Goal: Task Accomplishment & Management: Manage account settings

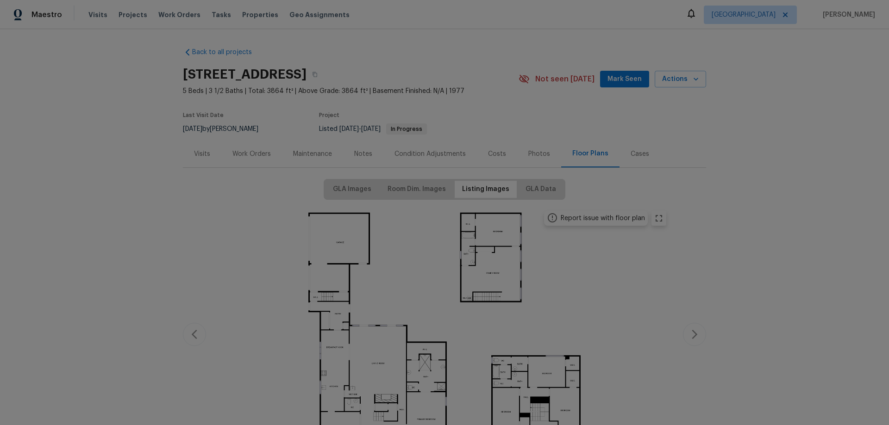
click at [246, 156] on div "Work Orders" at bounding box center [251, 153] width 38 height 9
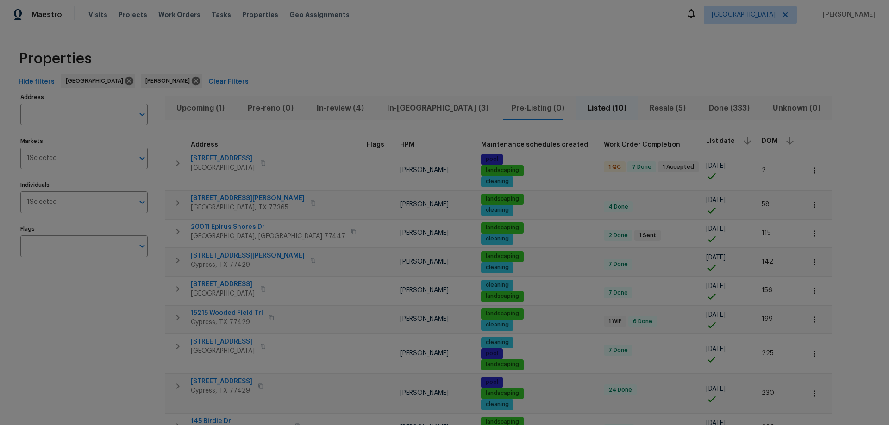
click at [392, 106] on span "In-reno (3)" at bounding box center [437, 108] width 113 height 13
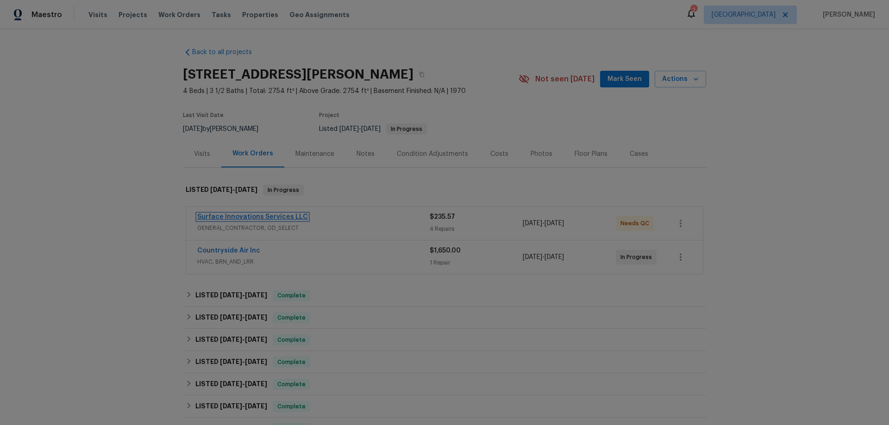
click at [254, 216] on link "Surface Innovations Services LLC" at bounding box center [252, 217] width 111 height 6
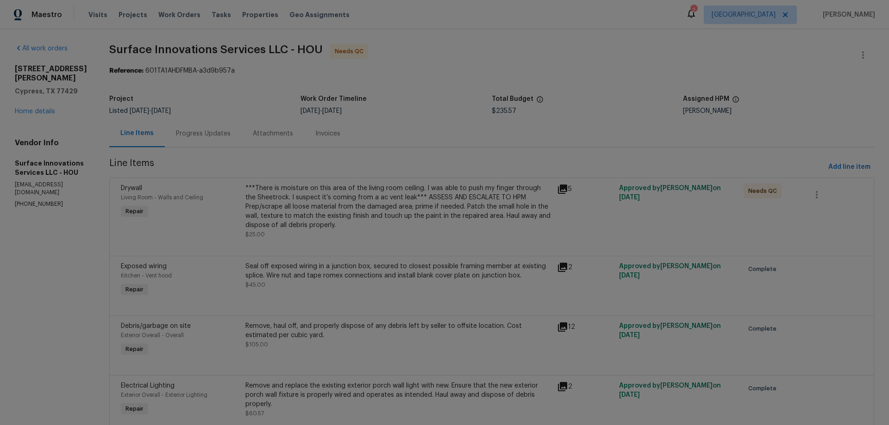
click at [508, 189] on div "***There is moisture on this area of the living room ceiling. I was able to pus…" at bounding box center [398, 207] width 306 height 46
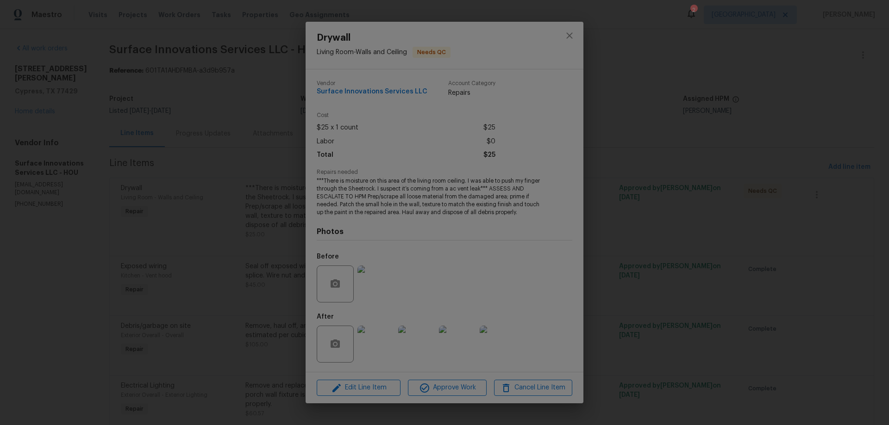
click at [377, 345] on img at bounding box center [375, 344] width 37 height 37
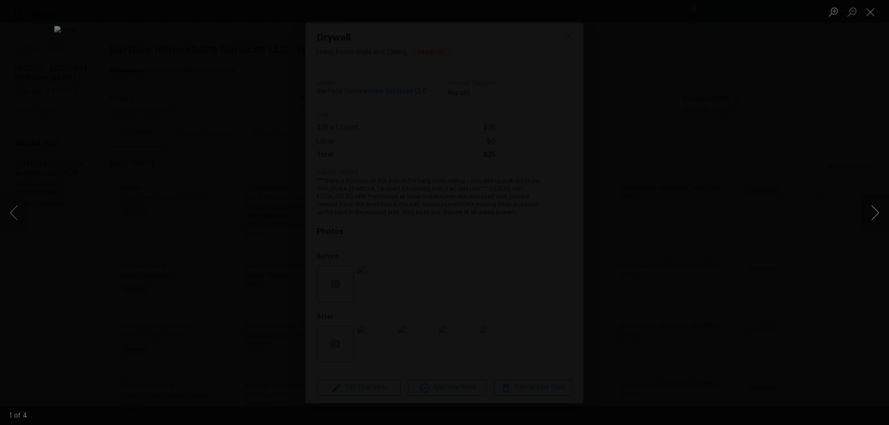
click at [880, 216] on button "Next image" at bounding box center [875, 212] width 28 height 37
click at [878, 215] on button "Next image" at bounding box center [875, 212] width 28 height 37
click at [877, 215] on button "Next image" at bounding box center [875, 212] width 28 height 37
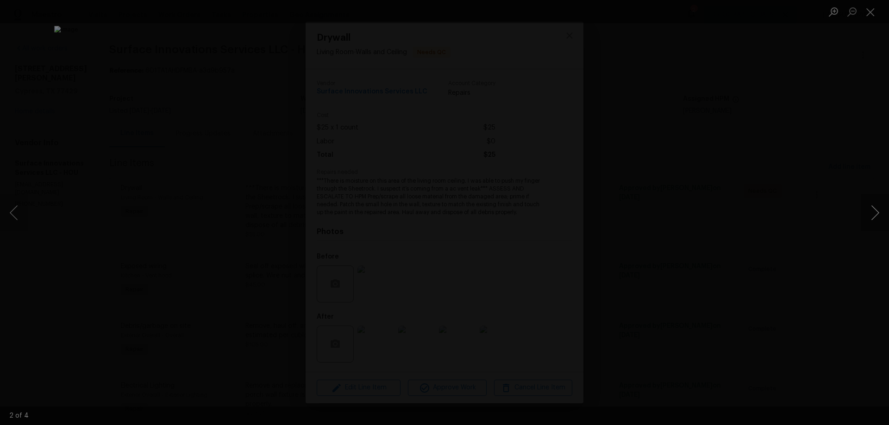
click at [877, 215] on button "Next image" at bounding box center [875, 212] width 28 height 37
click at [792, 224] on div "Lightbox" at bounding box center [444, 212] width 889 height 425
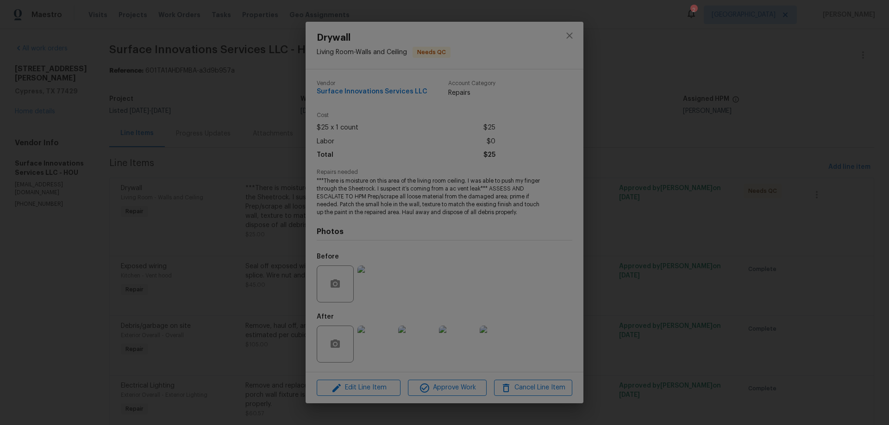
click at [633, 299] on div "Drywall Living Room - Walls and Ceiling Needs QC Vendor Surface Innovations Ser…" at bounding box center [444, 212] width 889 height 425
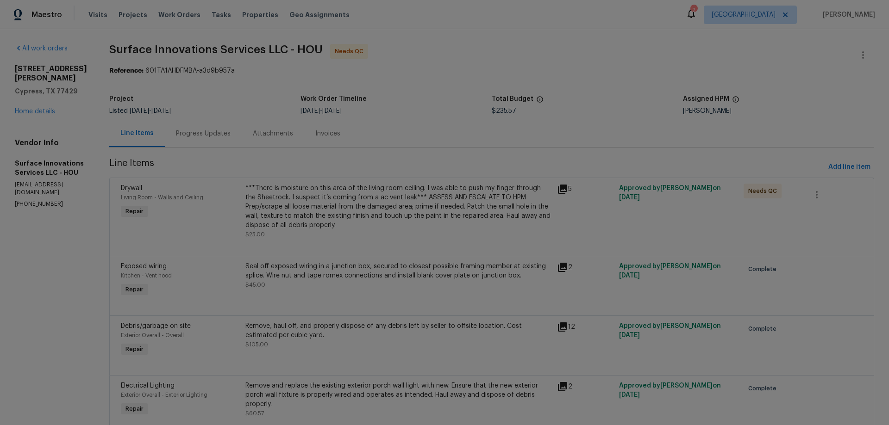
click at [388, 196] on div "***There is moisture on this area of the living room ceiling. I was able to pus…" at bounding box center [398, 207] width 306 height 46
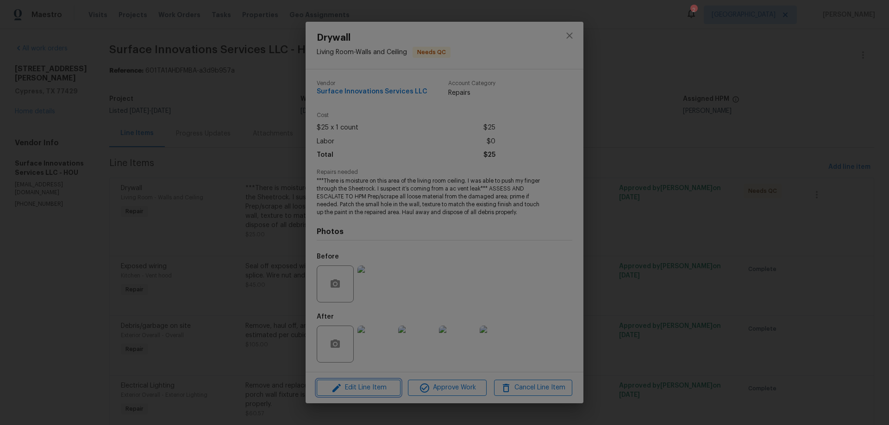
click at [379, 391] on span "Edit Line Item" at bounding box center [358, 388] width 78 height 12
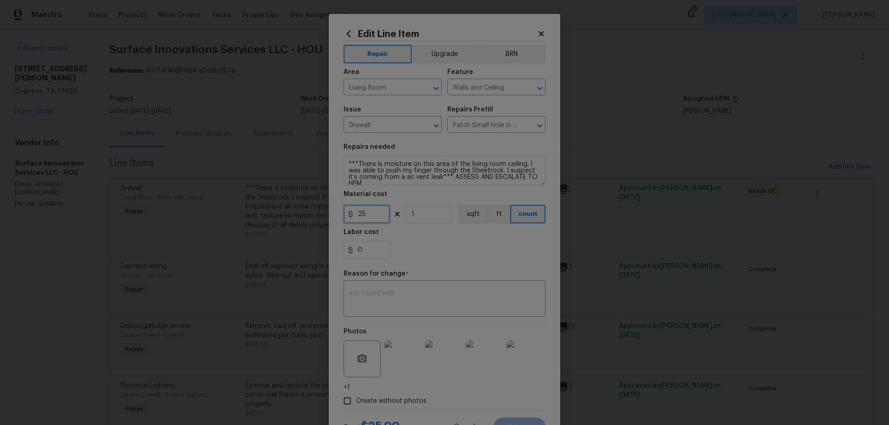
drag, startPoint x: 325, startPoint y: 206, endPoint x: 306, endPoint y: 204, distance: 19.1
click at [311, 206] on div "Edit Line Item Repair Upgrade BRN Area Living Room ​ Feature Walls and Ceiling …" at bounding box center [444, 212] width 889 height 425
type input "350"
click at [402, 284] on div "x ​" at bounding box center [444, 300] width 202 height 34
type textarea "quoted for completed drywall repairs following hvac repair"
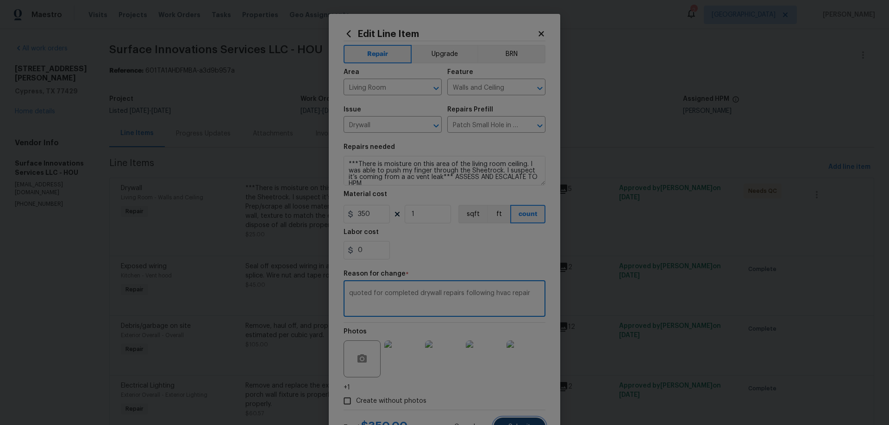
click at [522, 424] on span "Submit" at bounding box center [519, 427] width 22 height 7
type input "25"
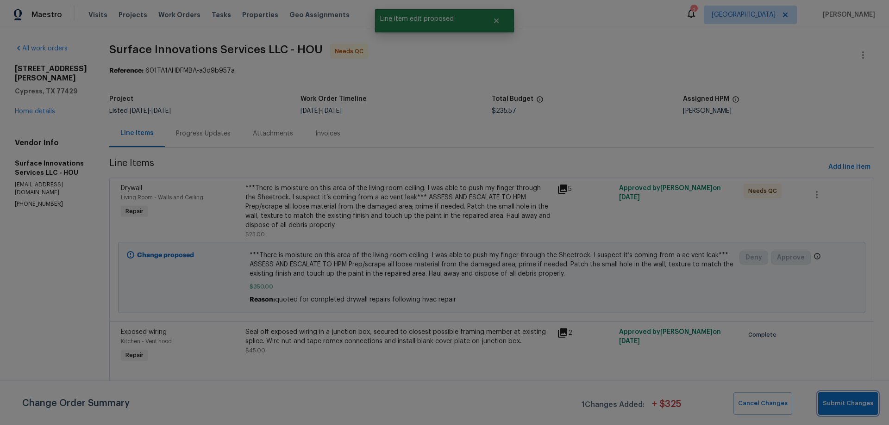
click at [849, 404] on span "Submit Changes" at bounding box center [847, 403] width 50 height 11
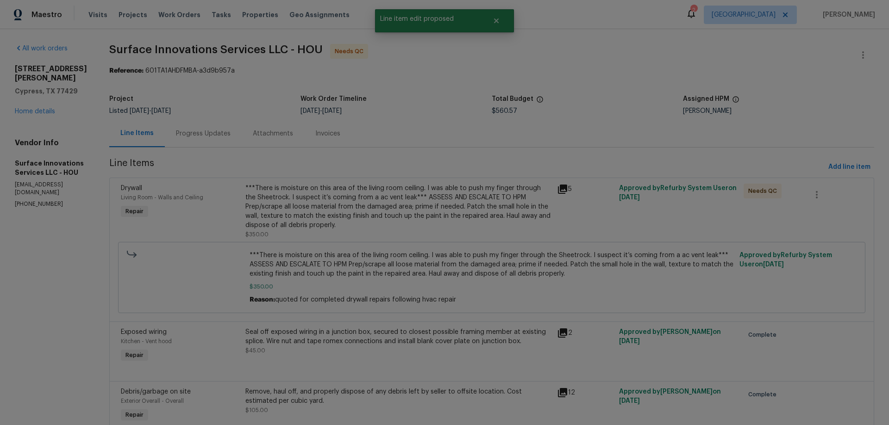
click at [36, 99] on div "12803 Shady Knoll Ln Cypress, TX 77429 Home details" at bounding box center [51, 90] width 72 height 52
click at [36, 108] on link "Home details" at bounding box center [35, 111] width 40 height 6
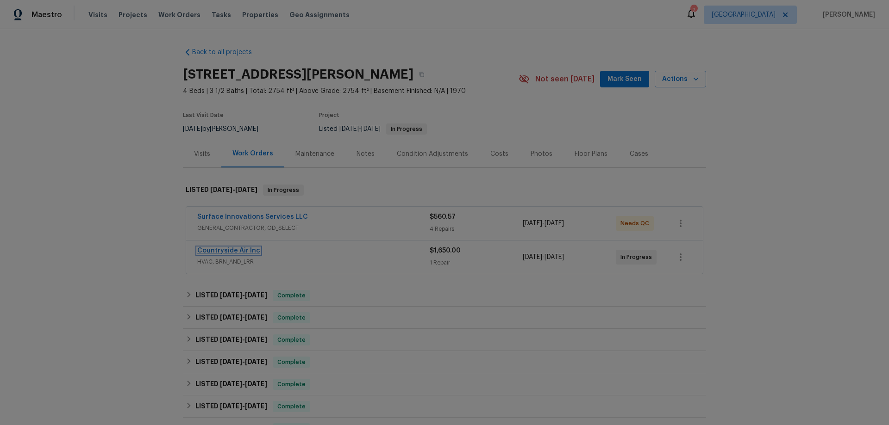
click at [236, 253] on link "Countryside Air Inc" at bounding box center [228, 251] width 63 height 6
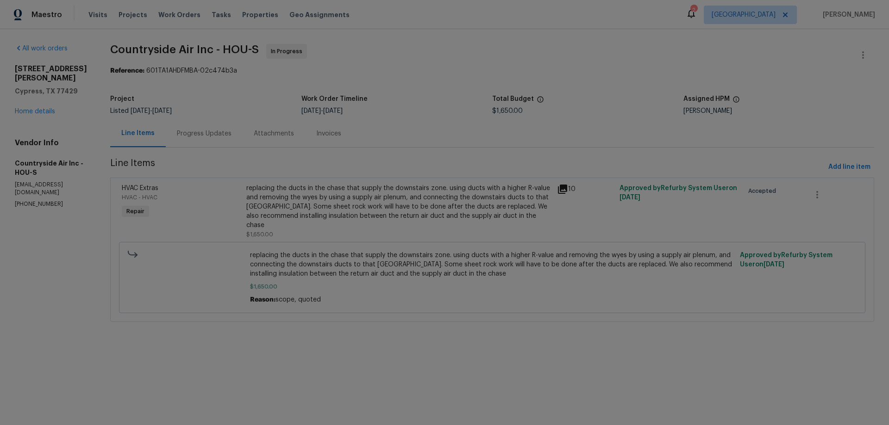
click at [458, 199] on div "replacing the ducts in the chase that supply the downstairs zone. using ducts w…" at bounding box center [398, 207] width 305 height 46
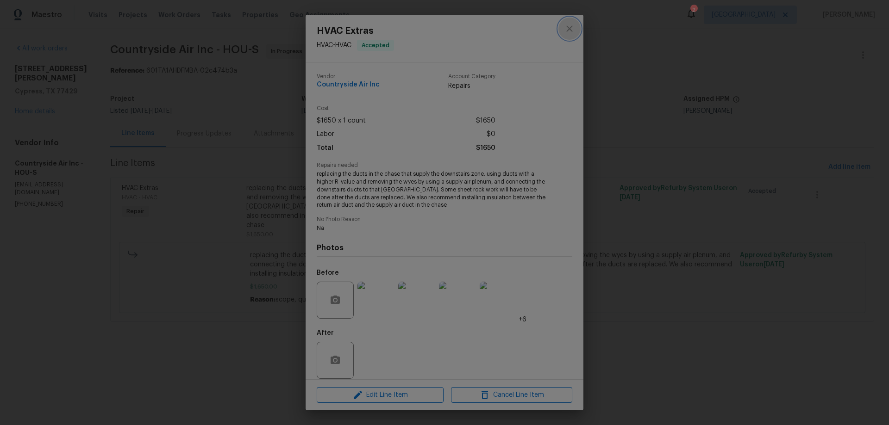
click at [561, 29] on button "close" at bounding box center [569, 29] width 22 height 22
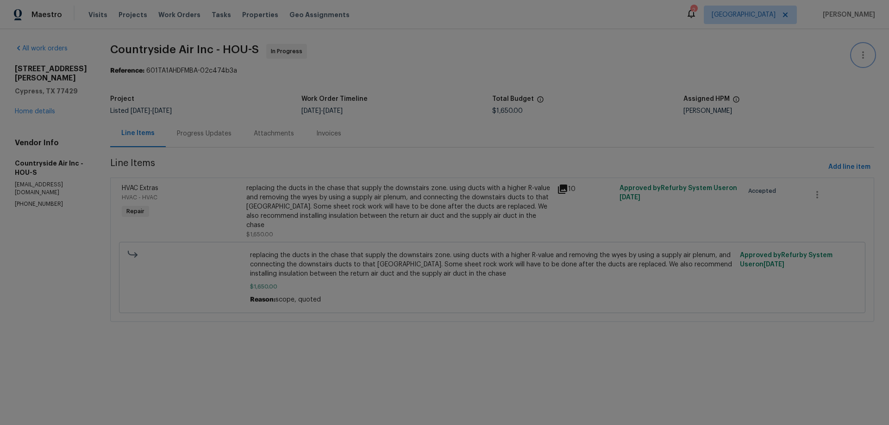
click at [858, 56] on icon "button" at bounding box center [862, 55] width 11 height 11
click at [832, 85] on li "View In Trade Partner Portal" at bounding box center [833, 85] width 100 height 15
click at [802, 84] on li "View In Trade Partner Portal" at bounding box center [833, 85] width 100 height 15
click at [413, 198] on div "replacing the ducts in the chase that supply the downstairs zone. using ducts w…" at bounding box center [398, 207] width 305 height 46
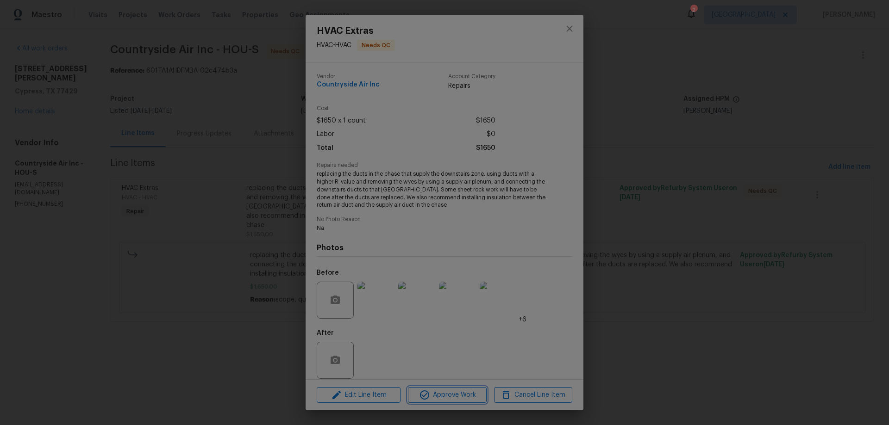
click at [463, 397] on span "Approve Work" at bounding box center [447, 396] width 73 height 12
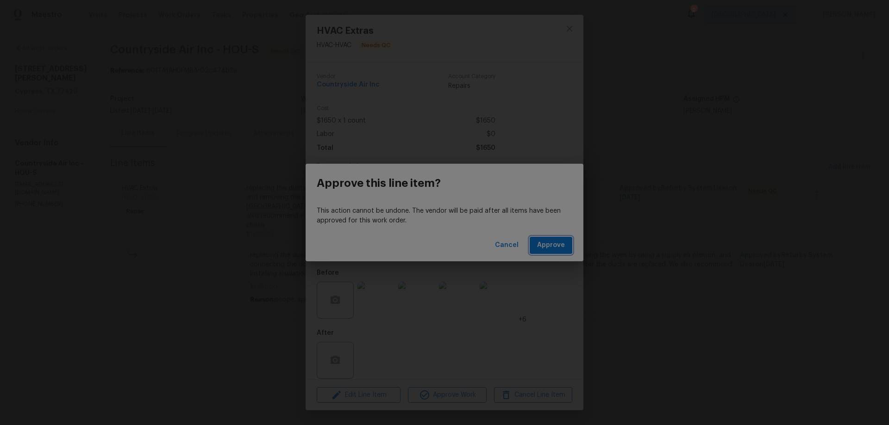
click at [562, 247] on span "Approve" at bounding box center [551, 246] width 28 height 12
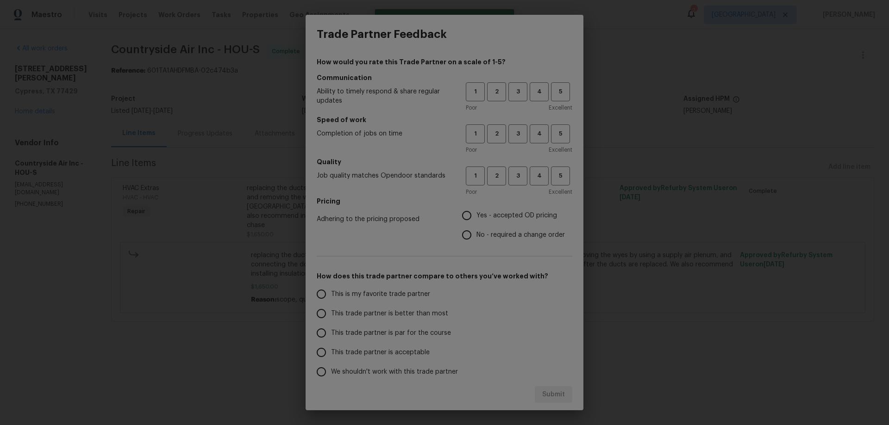
drag, startPoint x: 62, startPoint y: 112, endPoint x: 45, endPoint y: 61, distance: 54.1
click at [61, 112] on div "Trade Partner Feedback How would you rate this Trade Partner on a scale of 1-5?…" at bounding box center [444, 212] width 889 height 425
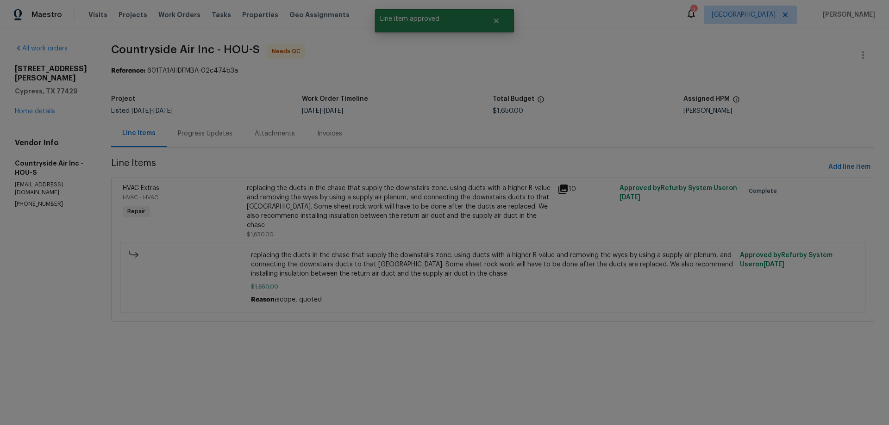
click at [40, 108] on div "12803 Shady Knoll Ln Cypress, TX 77429 Home details" at bounding box center [52, 90] width 74 height 52
click at [40, 112] on link "Home details" at bounding box center [35, 111] width 40 height 6
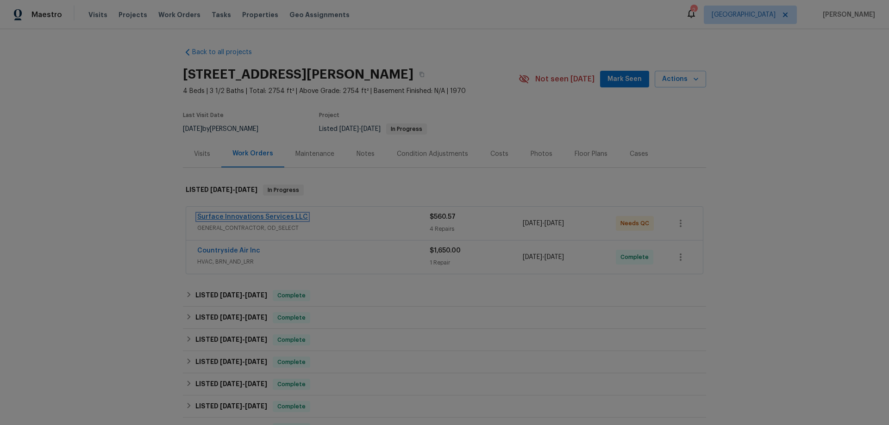
click at [261, 218] on link "Surface Innovations Services LLC" at bounding box center [252, 217] width 111 height 6
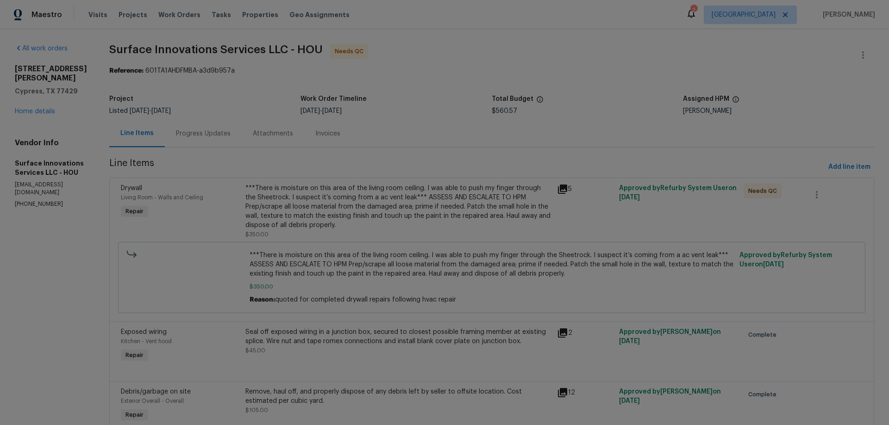
click at [367, 209] on div "***There is moisture on this area of the living room ceiling. I was able to pus…" at bounding box center [398, 207] width 306 height 46
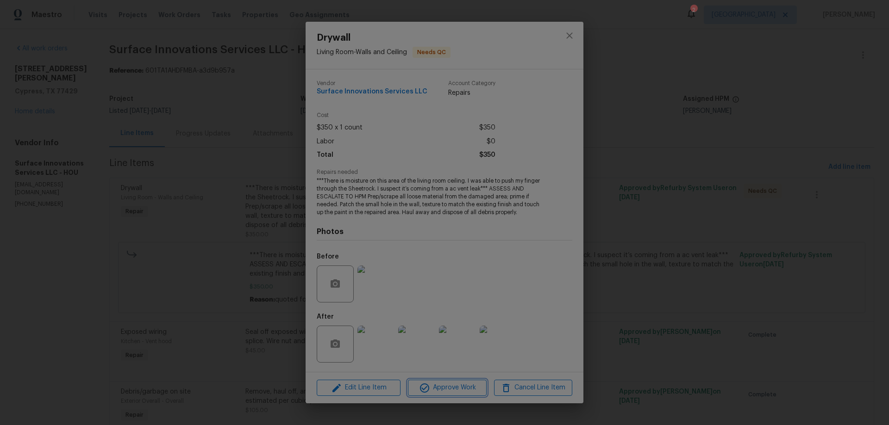
click at [443, 387] on span "Approve Work" at bounding box center [447, 388] width 73 height 12
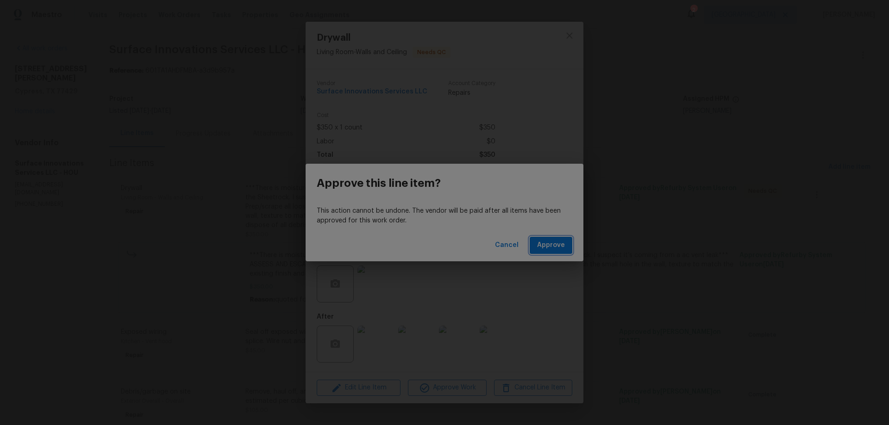
click at [547, 244] on span "Approve" at bounding box center [551, 246] width 28 height 12
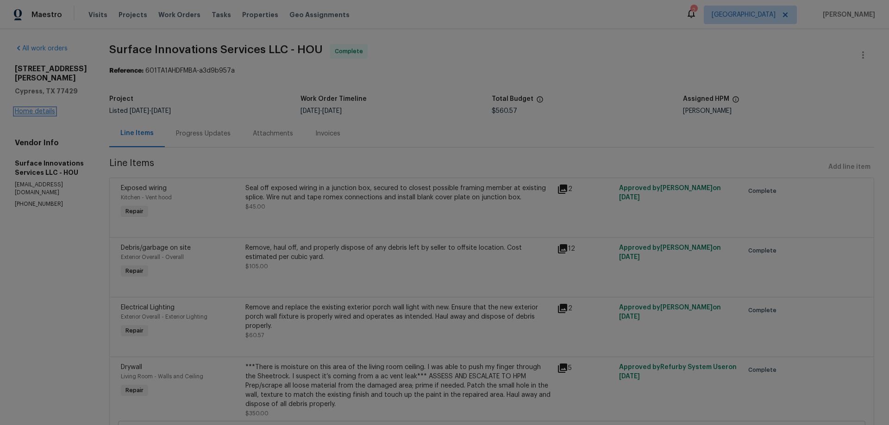
click at [39, 108] on link "Home details" at bounding box center [35, 111] width 40 height 6
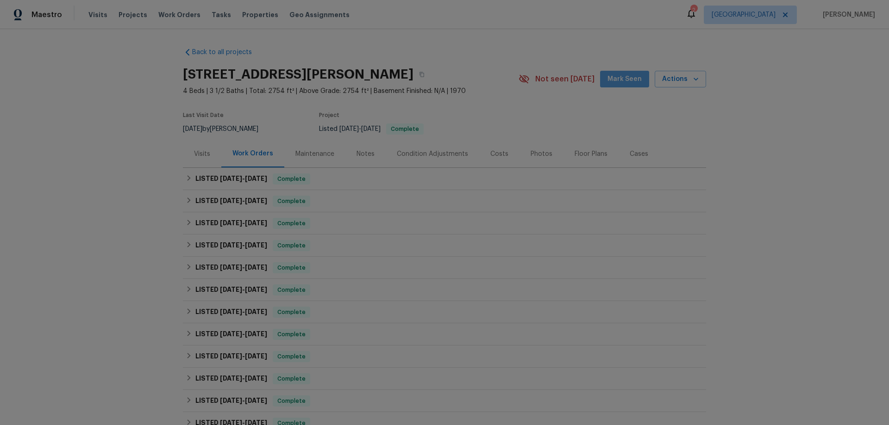
click at [626, 81] on span "Mark Seen" at bounding box center [624, 80] width 34 height 12
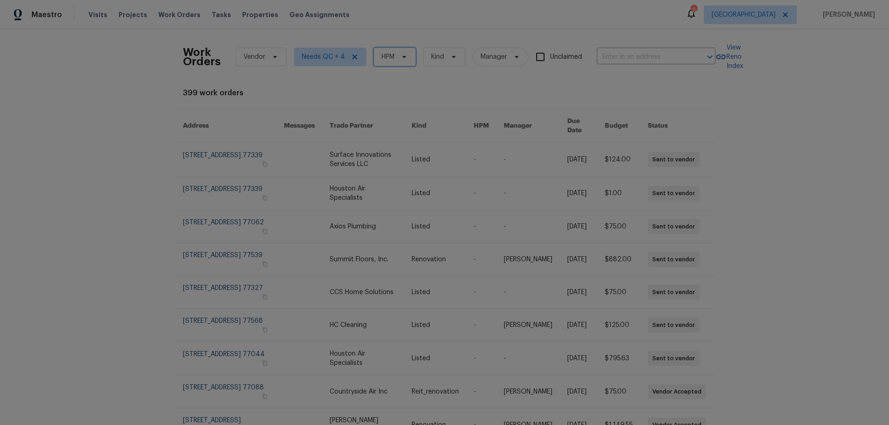
click at [388, 60] on span "HPM" at bounding box center [387, 56] width 13 height 9
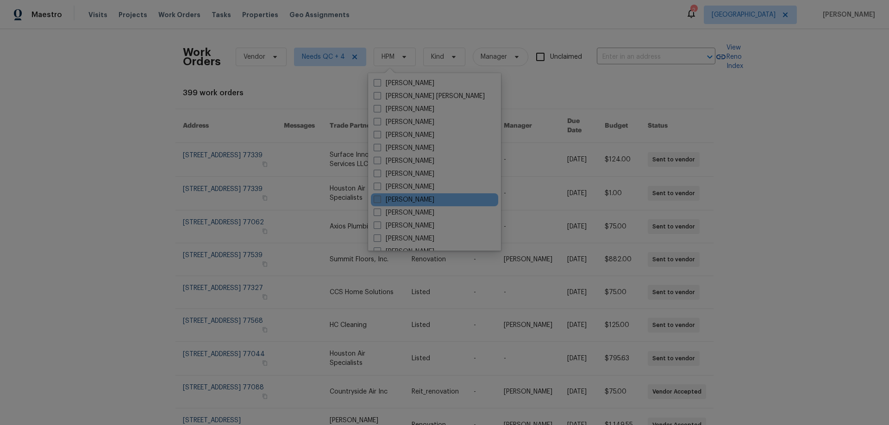
click at [423, 198] on label "[PERSON_NAME]" at bounding box center [403, 199] width 61 height 9
click at [379, 198] on input "[PERSON_NAME]" at bounding box center [376, 198] width 6 height 6
checkbox input "true"
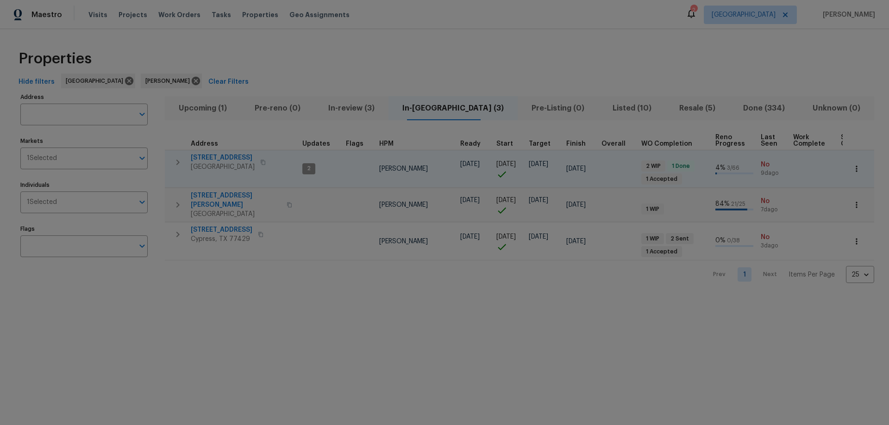
click at [216, 156] on span "[STREET_ADDRESS]" at bounding box center [223, 157] width 64 height 9
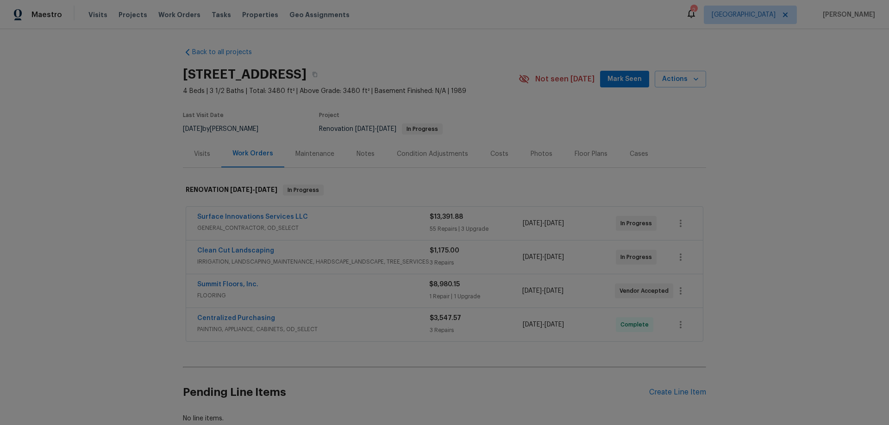
click at [204, 154] on div "Visits" at bounding box center [202, 153] width 16 height 9
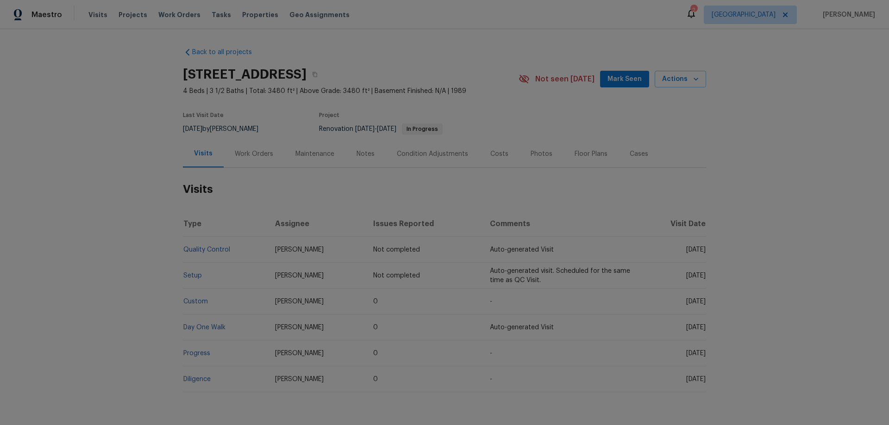
click at [245, 159] on div "Work Orders" at bounding box center [254, 153] width 61 height 27
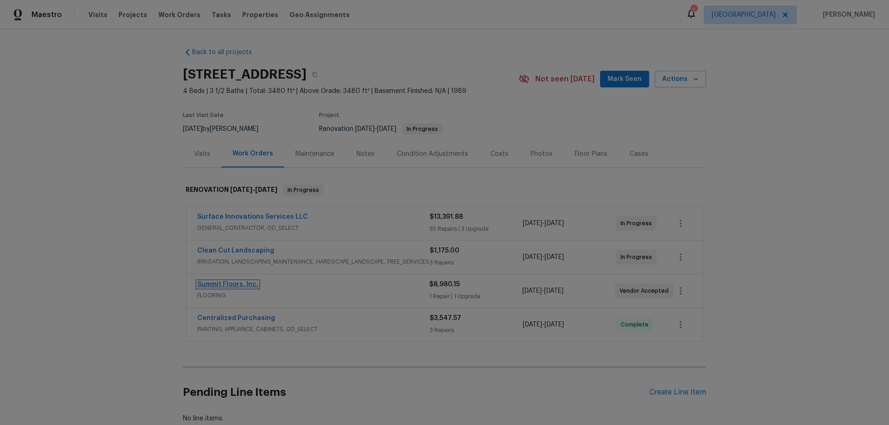
click at [245, 286] on link "Summit Floors, Inc." at bounding box center [227, 284] width 61 height 6
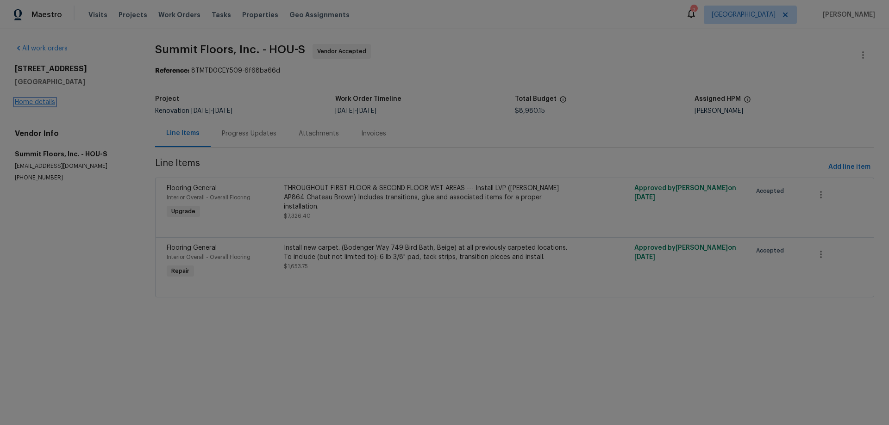
click at [45, 103] on link "Home details" at bounding box center [35, 102] width 40 height 6
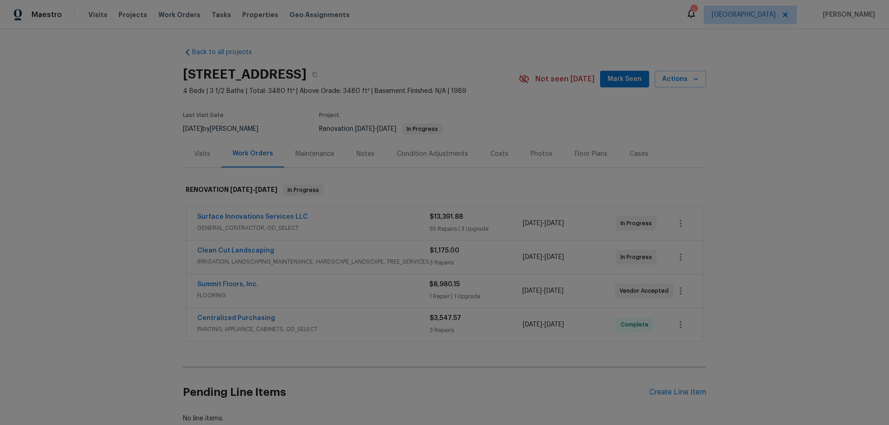
click at [121, 19] on div "Visits Projects Work Orders Tasks Properties Geo Assignments" at bounding box center [224, 15] width 272 height 19
click at [123, 18] on span "Projects" at bounding box center [132, 14] width 29 height 9
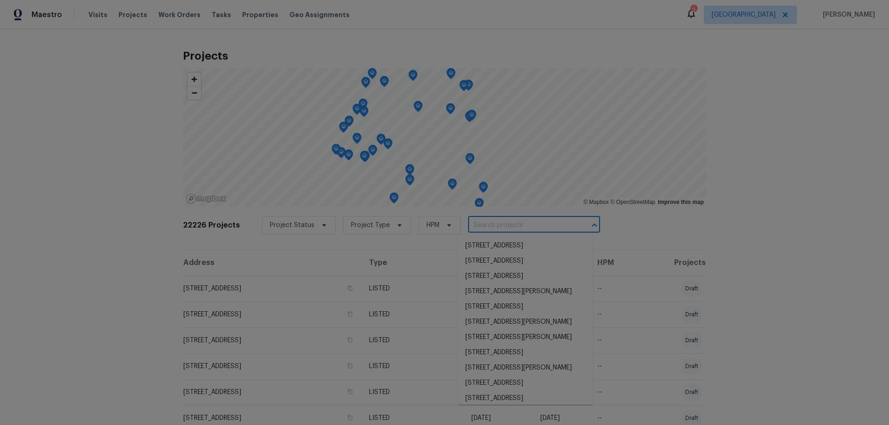
click at [510, 224] on input "text" at bounding box center [521, 225] width 106 height 14
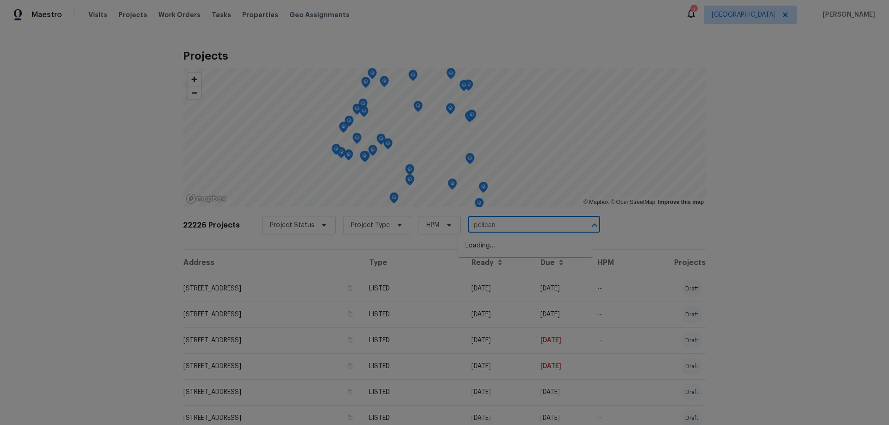
type input "pelican"
click at [506, 272] on li "[STREET_ADDRESS][PERSON_NAME]" at bounding box center [525, 276] width 135 height 15
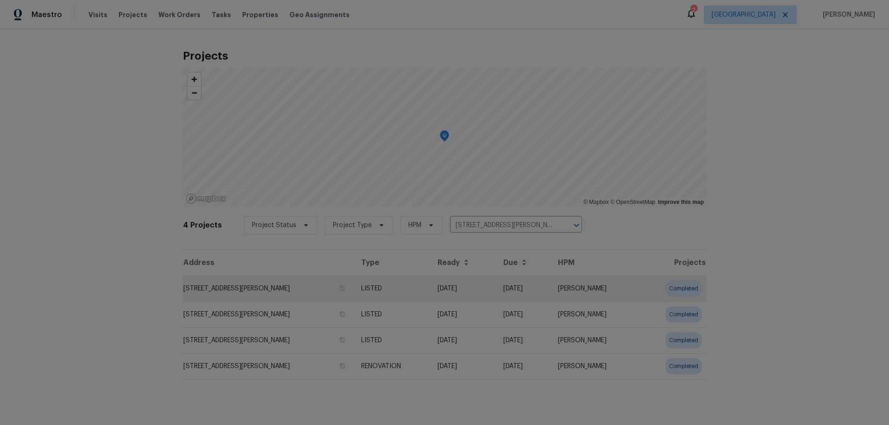
click at [226, 288] on td "[STREET_ADDRESS][PERSON_NAME]" at bounding box center [268, 289] width 171 height 26
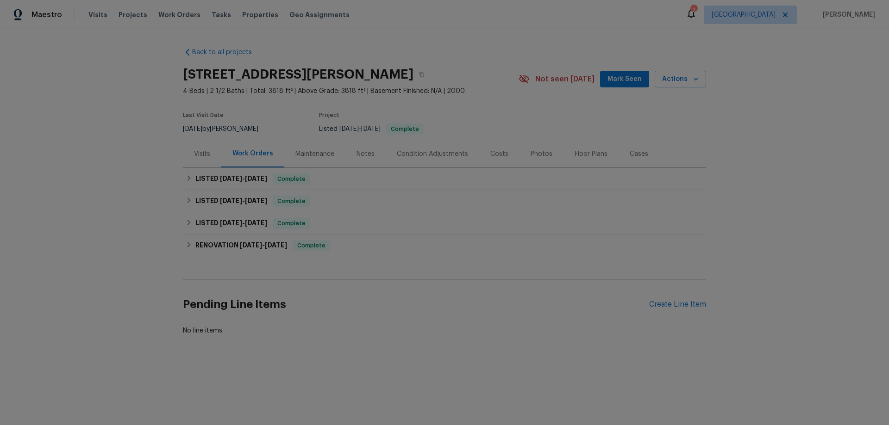
click at [204, 156] on div "Visits" at bounding box center [202, 153] width 16 height 9
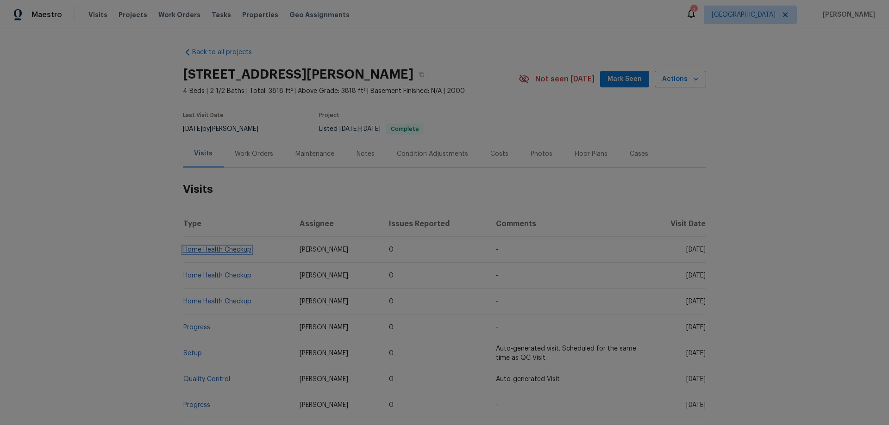
click at [214, 252] on link "Home Health Checkup" at bounding box center [217, 250] width 68 height 6
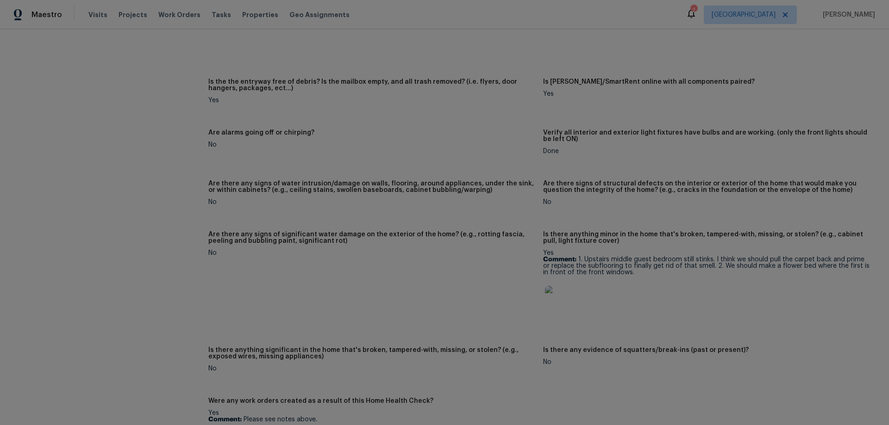
scroll to position [463, 0]
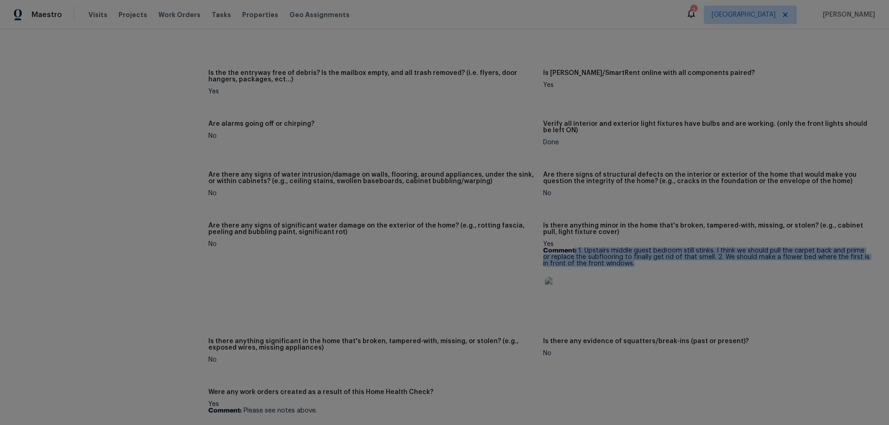
drag, startPoint x: 570, startPoint y: 249, endPoint x: 677, endPoint y: 267, distance: 108.4
click at [677, 267] on div "Yes Comment: 1. Upstairs middle guest bedroom still stinks. I think we should p…" at bounding box center [706, 276] width 327 height 71
drag, startPoint x: 623, startPoint y: 266, endPoint x: 574, endPoint y: 249, distance: 51.8
click at [574, 249] on p "Comment: 1. Upstairs middle guest bedroom still stinks. I think we should pull …" at bounding box center [706, 257] width 327 height 19
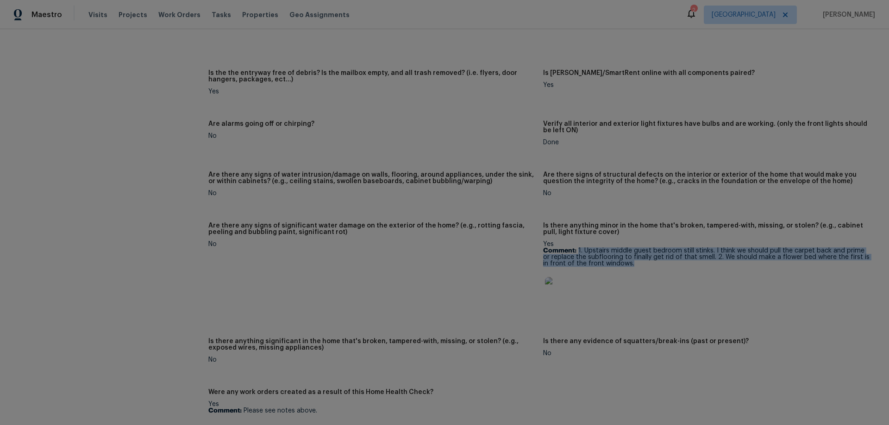
copy p "1. Upstairs middle guest bedroom still stinks. I think we should pull the carpe…"
click at [564, 293] on img at bounding box center [560, 292] width 30 height 30
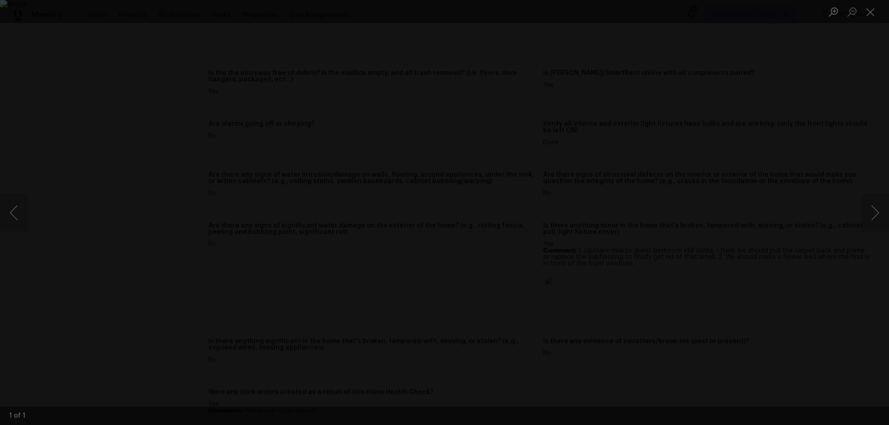
click at [768, 317] on div "Lightbox" at bounding box center [444, 212] width 889 height 425
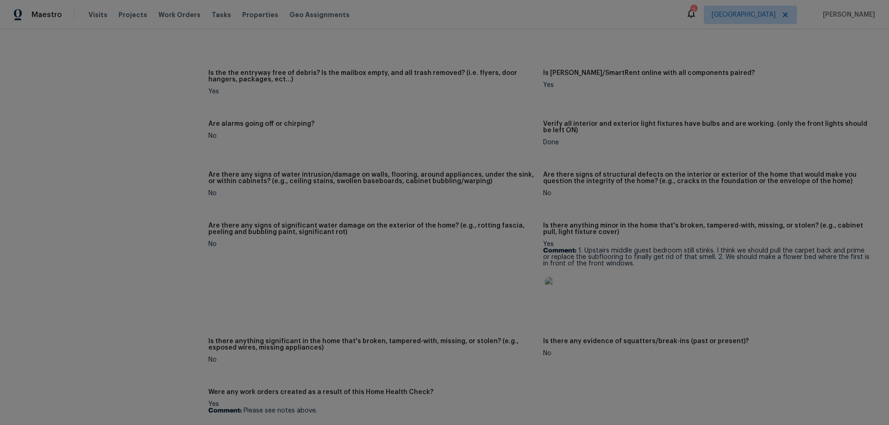
click at [562, 293] on img at bounding box center [560, 292] width 30 height 30
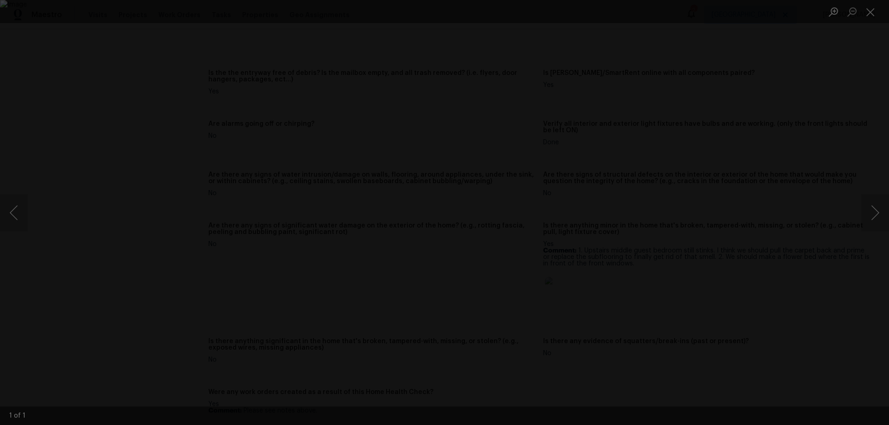
click at [719, 319] on div "Lightbox" at bounding box center [444, 212] width 889 height 425
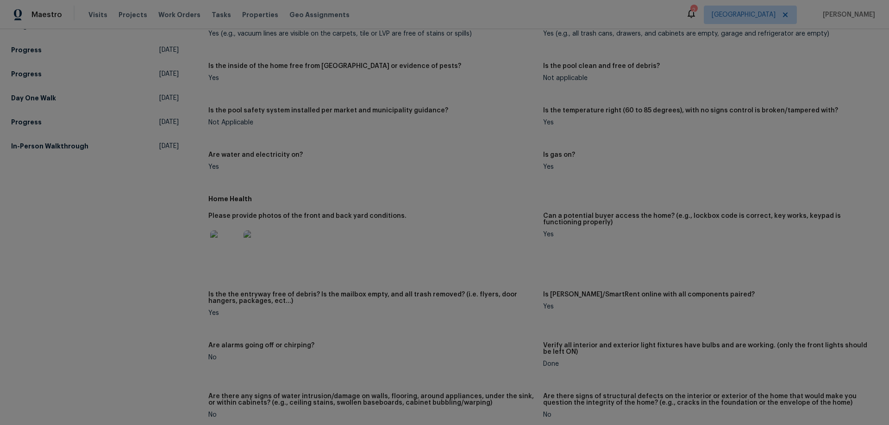
scroll to position [209, 0]
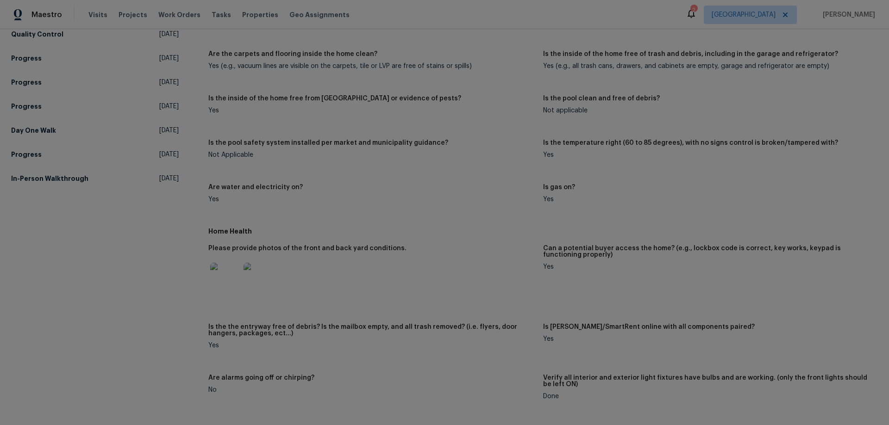
click at [251, 281] on img at bounding box center [258, 278] width 30 height 30
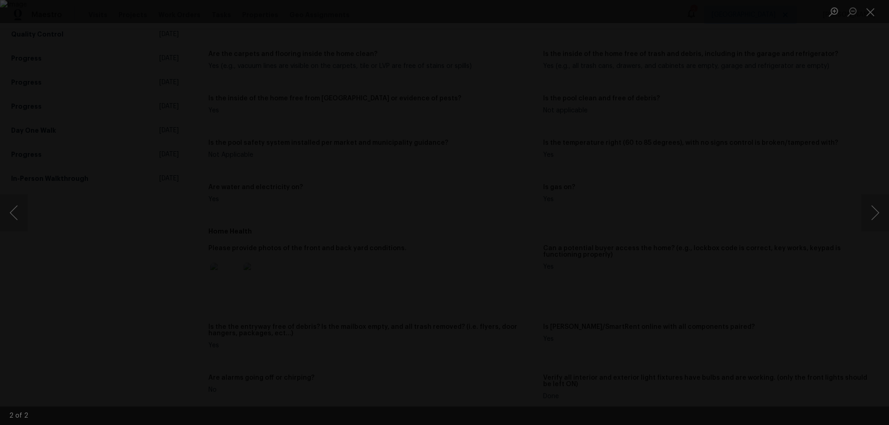
click at [76, 253] on div "Lightbox" at bounding box center [444, 212] width 889 height 425
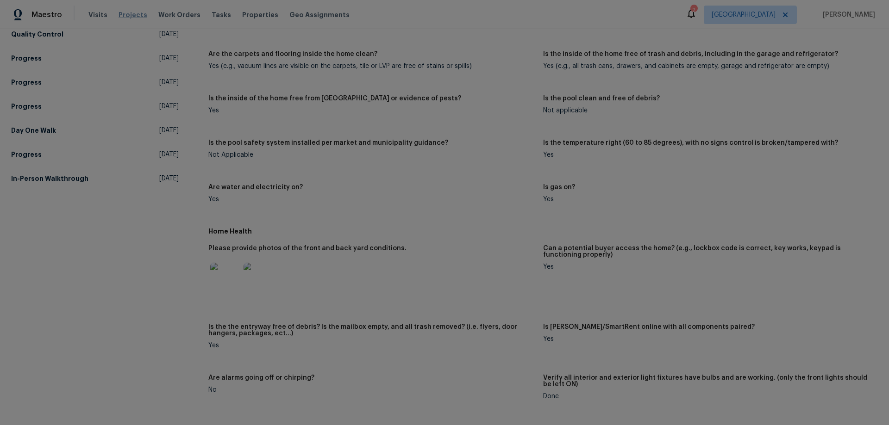
click at [131, 13] on span "Projects" at bounding box center [132, 14] width 29 height 9
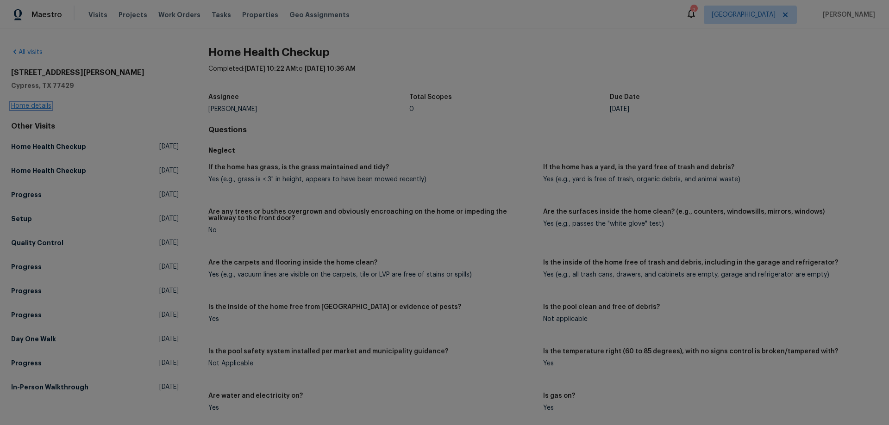
click at [38, 103] on link "Home details" at bounding box center [31, 106] width 40 height 6
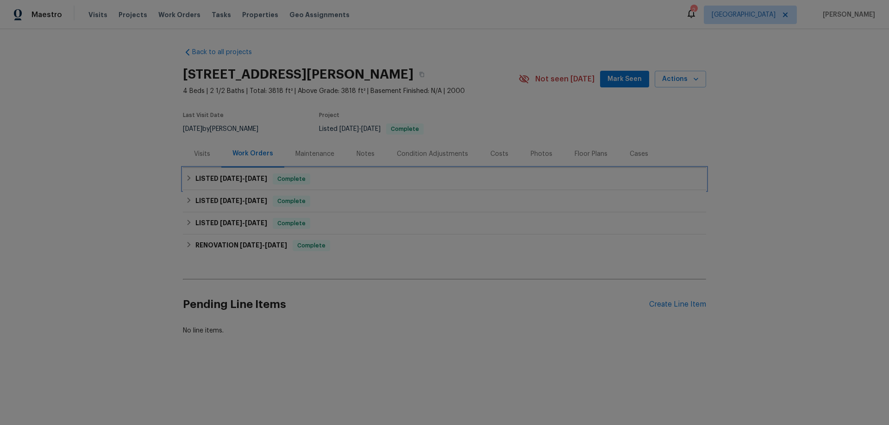
click at [200, 176] on h6 "LISTED 8/28/25 - 9/3/25" at bounding box center [231, 179] width 72 height 11
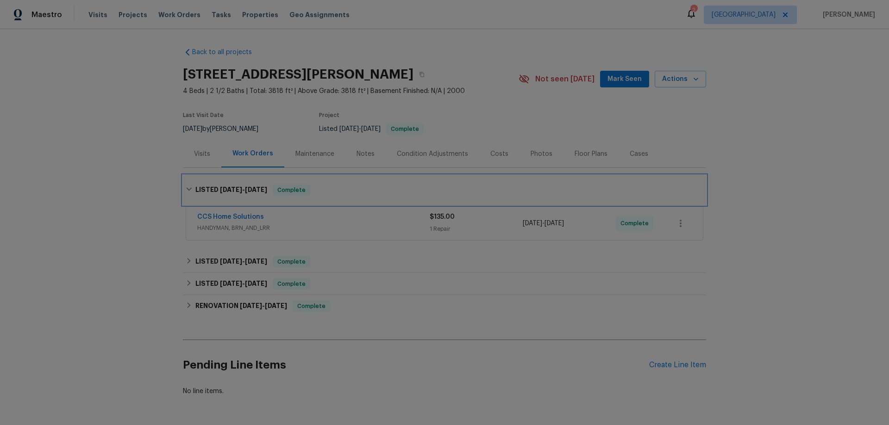
click at [212, 183] on div "LISTED 8/28/25 - 9/3/25 Complete" at bounding box center [444, 190] width 523 height 30
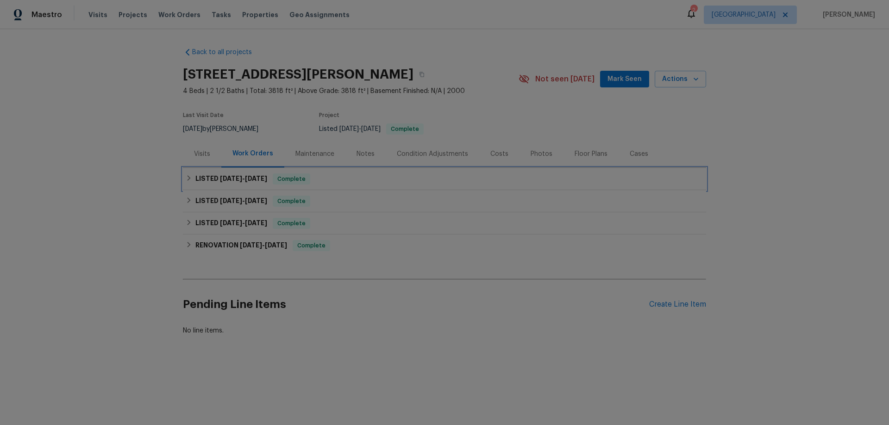
click at [212, 183] on h6 "LISTED 8/28/25 - 9/3/25" at bounding box center [231, 179] width 72 height 11
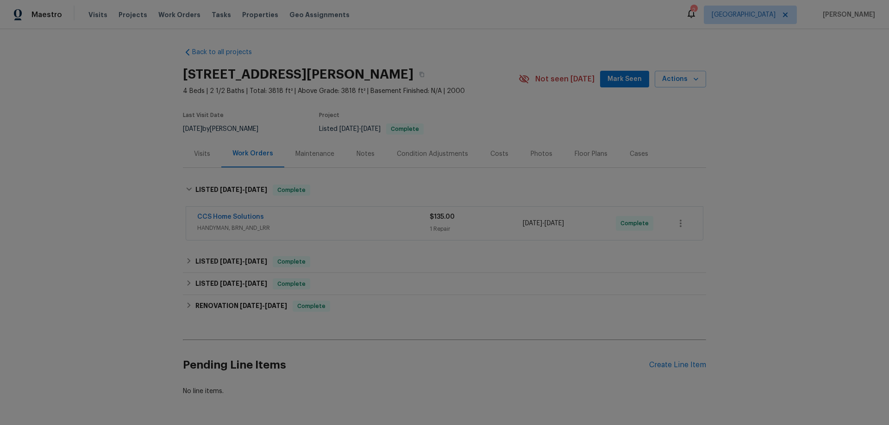
click at [338, 220] on div "CCS Home Solutions" at bounding box center [313, 217] width 232 height 11
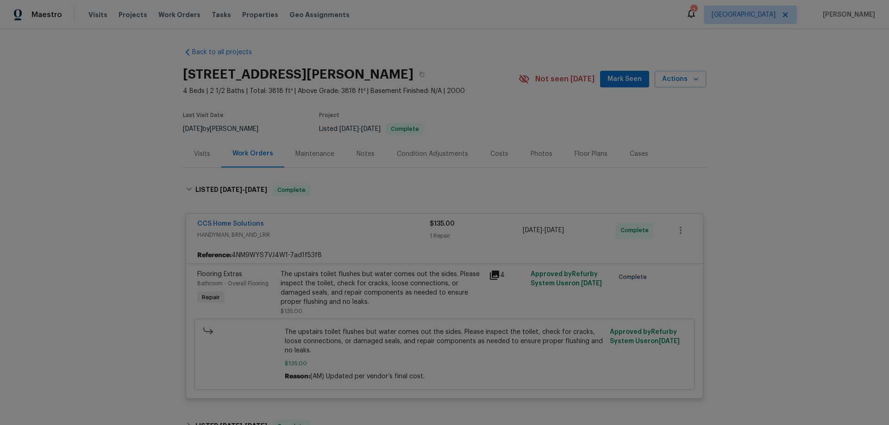
click at [343, 229] on div "CCS Home Solutions" at bounding box center [313, 224] width 232 height 11
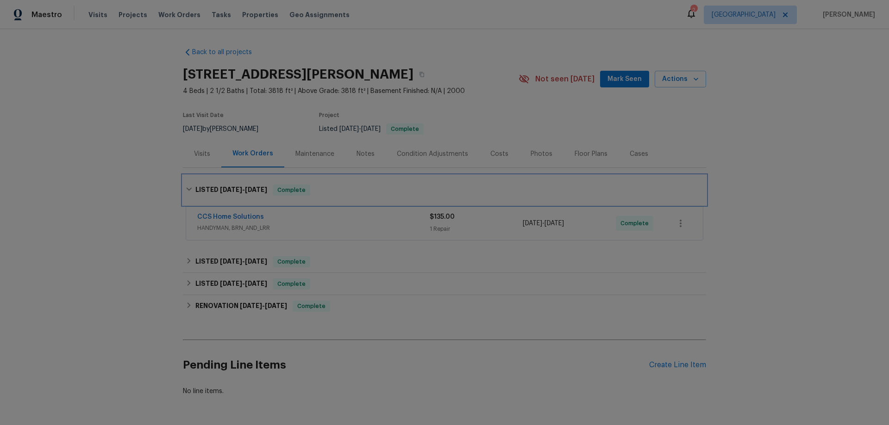
click at [205, 188] on h6 "LISTED 8/28/25 - 9/3/25" at bounding box center [231, 190] width 72 height 11
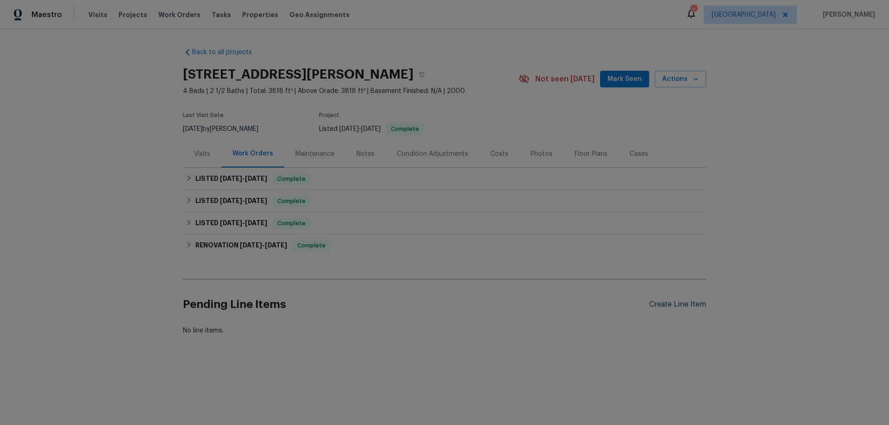
click at [696, 309] on div "Create Line Item" at bounding box center [677, 304] width 57 height 9
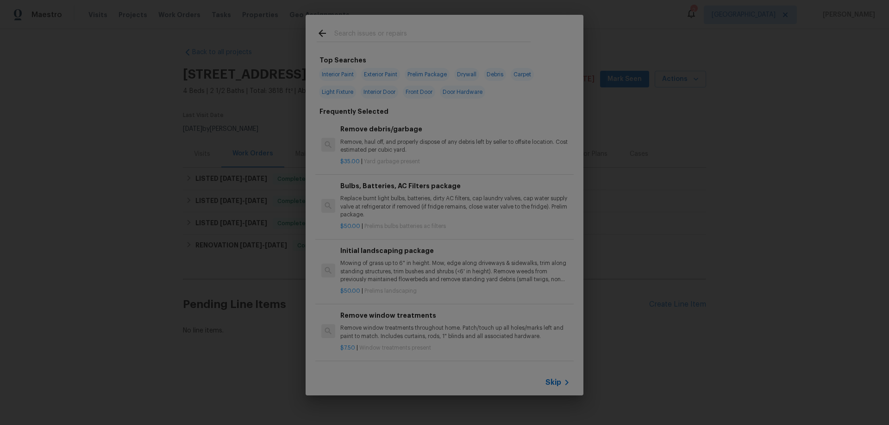
click at [358, 36] on input "text" at bounding box center [432, 35] width 196 height 14
click at [558, 379] on span "Skip" at bounding box center [553, 382] width 16 height 9
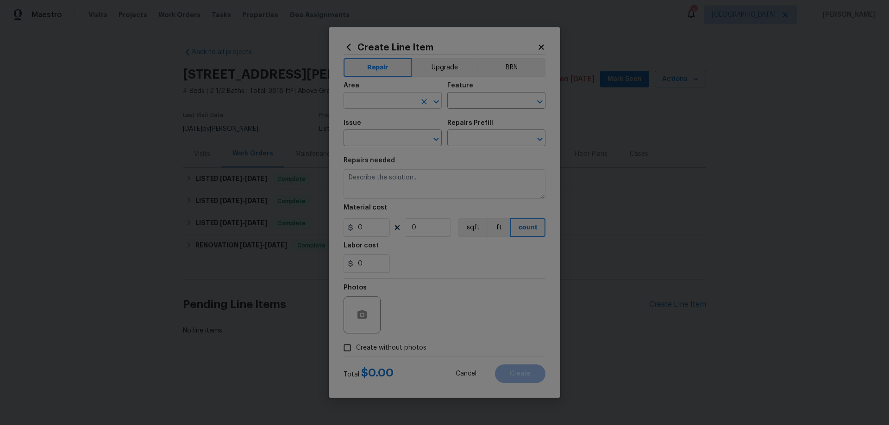
click at [389, 106] on input "text" at bounding box center [379, 101] width 72 height 14
type input "s"
type input "x"
type input "f"
type input "c"
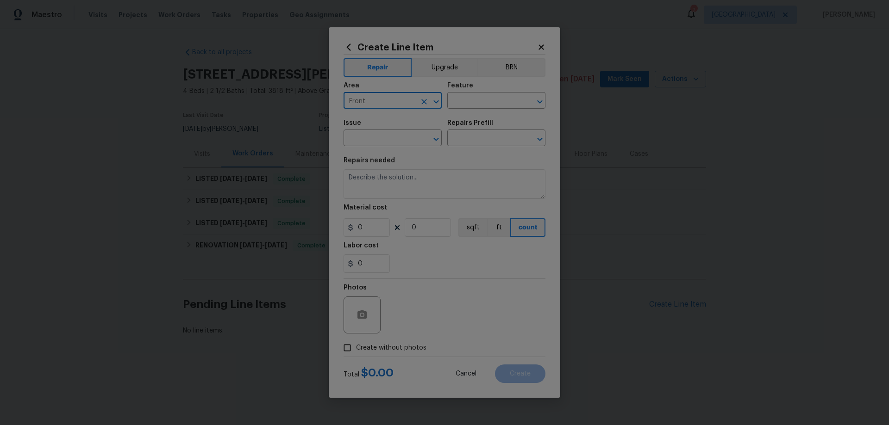
type input "Front"
type input "Curb appeal"
type input "Landscaping"
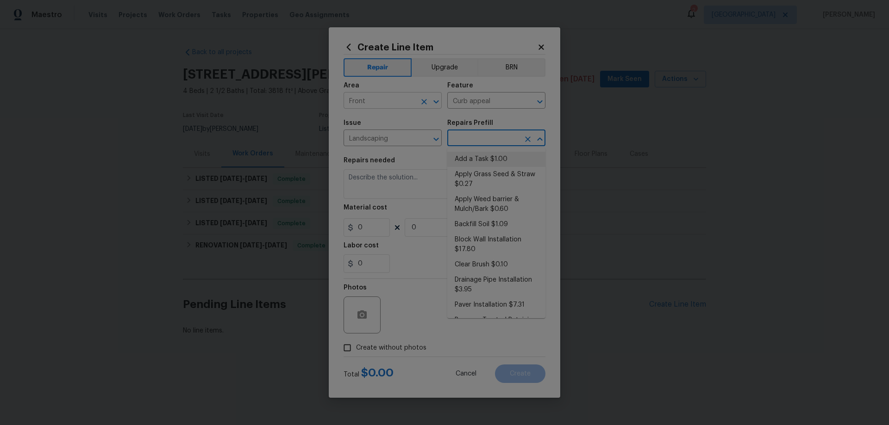
type input "Add a Task $1.00"
type textarea "HPM to detail"
type input "1"
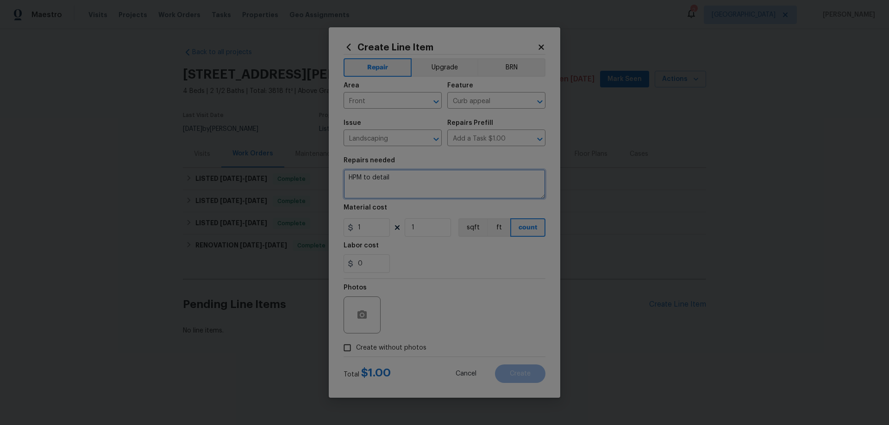
drag, startPoint x: 417, startPoint y: 182, endPoint x: 267, endPoint y: 165, distance: 150.5
click at [267, 165] on div "Create Line Item Repair Upgrade BRN Area Front ​ Feature Curb appeal ​ Issue La…" at bounding box center [444, 212] width 889 height 425
paste textarea "1. Upstairs middle guest bedroom still stinks. I think we should pull the carpe…"
drag, startPoint x: 482, startPoint y: 188, endPoint x: 330, endPoint y: 172, distance: 152.7
click at [330, 172] on div "Create Line Item Repair Upgrade BRN Area Front ​ Feature Curb appeal ​ Issue La…" at bounding box center [444, 212] width 231 height 371
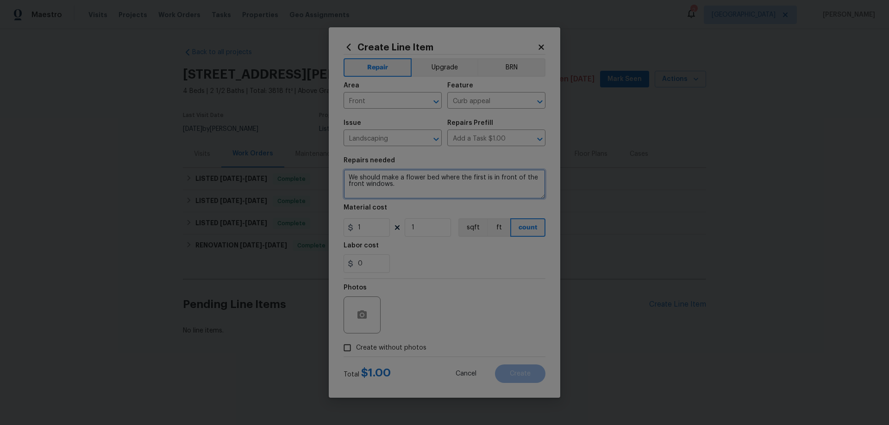
drag, startPoint x: 381, startPoint y: 176, endPoint x: 314, endPoint y: 169, distance: 67.5
click at [315, 169] on div "Create Line Item Repair Upgrade BRN Area Front ​ Feature Curb appeal ​ Issue La…" at bounding box center [444, 212] width 889 height 425
click at [444, 185] on textarea "make a flower bed where the first is in front of the front windows." at bounding box center [444, 184] width 202 height 30
click at [520, 187] on textarea "make a flower bed where the first is in front of the front windows." at bounding box center [444, 184] width 202 height 30
drag, startPoint x: 436, startPoint y: 177, endPoint x: 451, endPoint y: 178, distance: 14.4
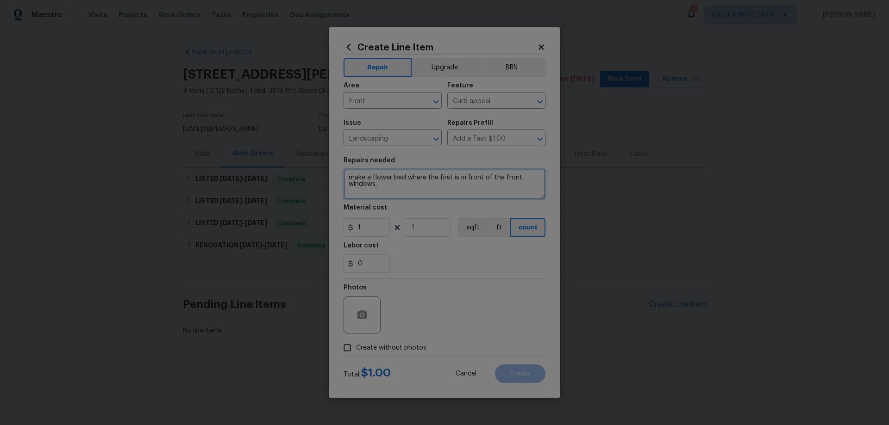
click at [451, 178] on textarea "make a flower bed where the first is in front of the front windows." at bounding box center [444, 184] width 202 height 30
click at [392, 183] on textarea "make a flower bed where the dirt is in front of the front windows." at bounding box center [444, 184] width 202 height 30
click at [505, 186] on textarea "make a flower bed where the dirt is in front of the front windows; to include m…" at bounding box center [444, 184] width 202 height 30
click at [504, 185] on textarea "make a flower bed where the dirt is in front of the front windows; to include m…" at bounding box center [444, 184] width 202 height 30
type textarea "make a flower bed where the dirt is in front of the front windows; to include m…"
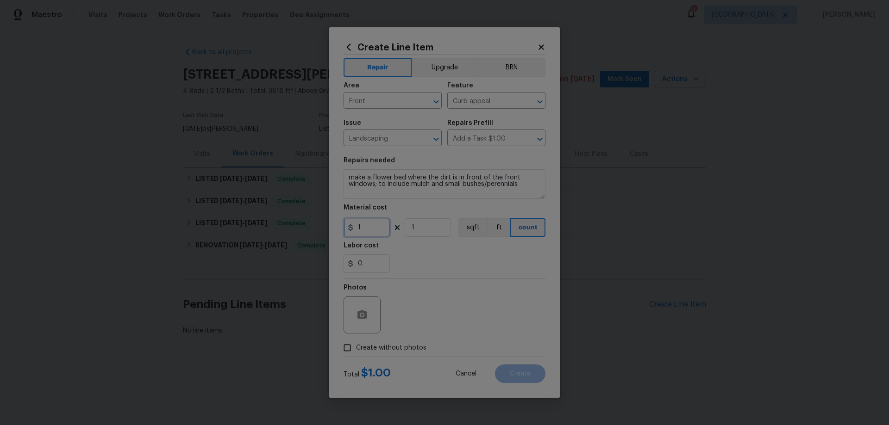
drag, startPoint x: 376, startPoint y: 233, endPoint x: 361, endPoint y: 234, distance: 14.8
click at [361, 234] on input "1" at bounding box center [366, 227] width 46 height 19
drag, startPoint x: 370, startPoint y: 229, endPoint x: 345, endPoint y: 229, distance: 25.0
click at [345, 229] on input "1" at bounding box center [366, 227] width 46 height 19
type input "250"
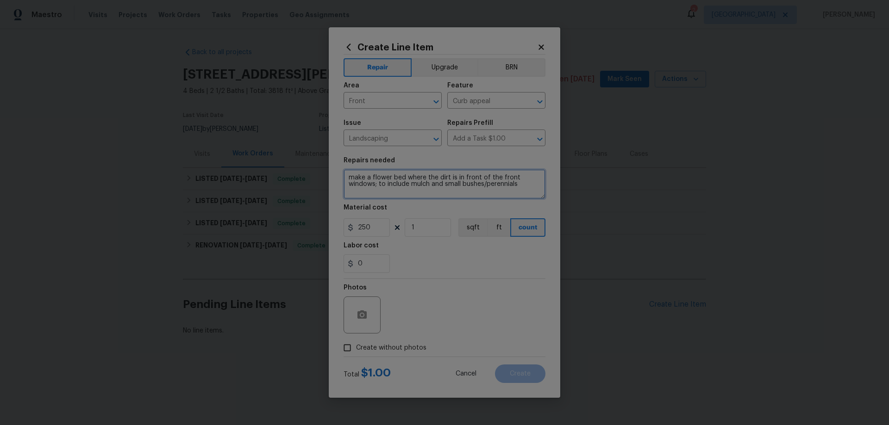
click at [528, 178] on textarea "make a flower bed where the dirt is in front of the front windows; to include m…" at bounding box center [444, 184] width 202 height 30
click at [534, 184] on textarea "make a flower bed where the dirt is in front of the front windows; to include m…" at bounding box center [444, 184] width 202 height 30
type textarea "make a flower bed where the dirt is in front of the front windows; to include m…"
click at [367, 312] on icon "button" at bounding box center [361, 315] width 11 height 11
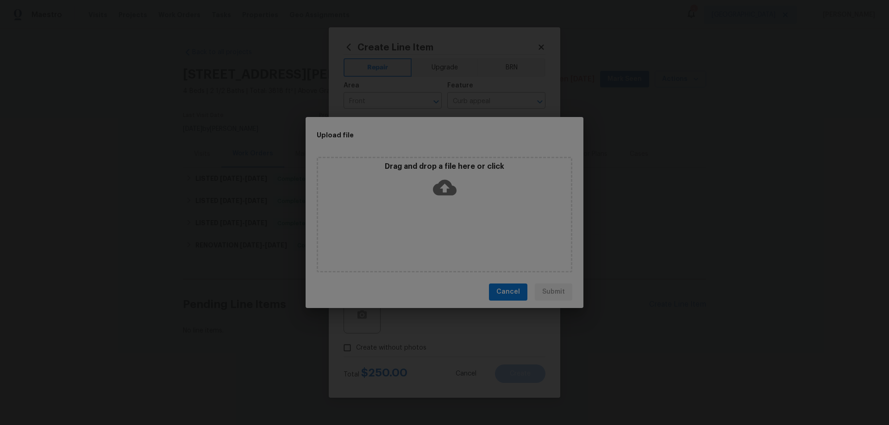
click at [448, 181] on icon at bounding box center [445, 188] width 24 height 16
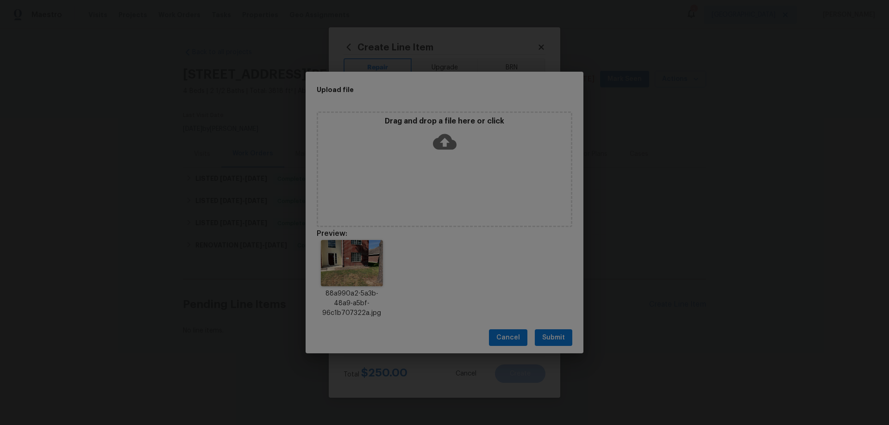
click at [558, 338] on span "Submit" at bounding box center [553, 338] width 23 height 12
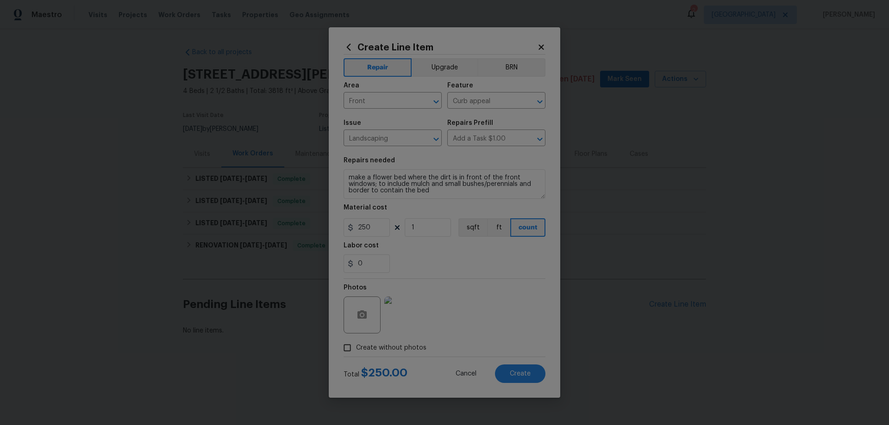
click at [420, 316] on img at bounding box center [402, 315] width 37 height 37
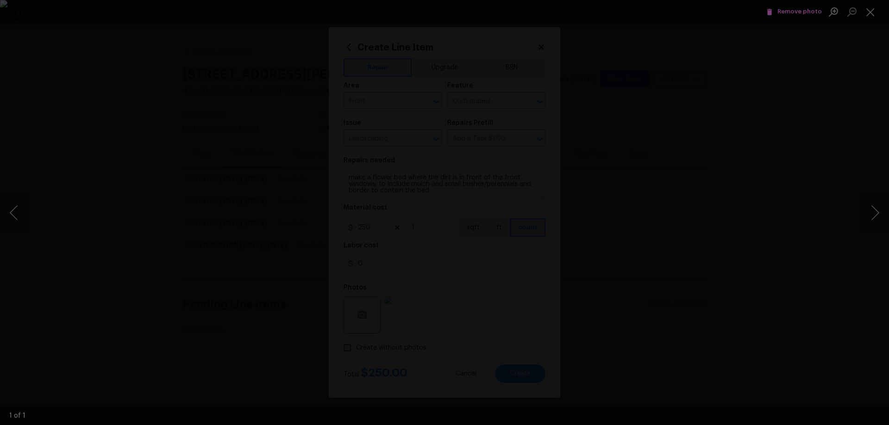
click at [844, 257] on div "Lightbox" at bounding box center [444, 212] width 889 height 425
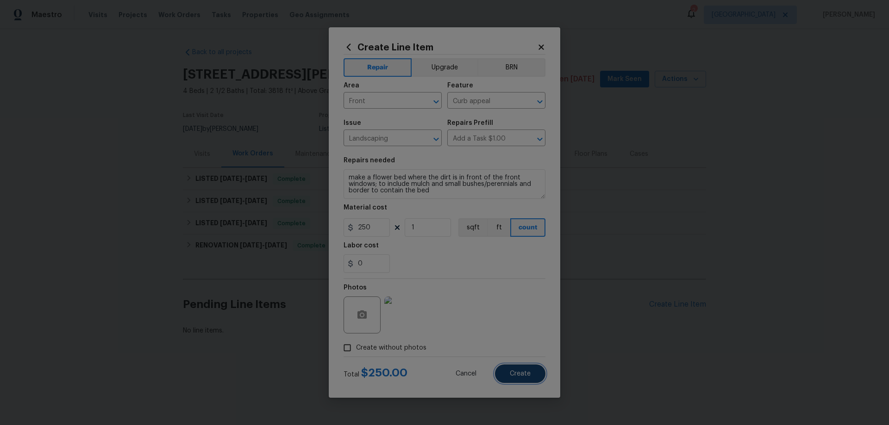
click at [522, 371] on span "Create" at bounding box center [520, 374] width 21 height 7
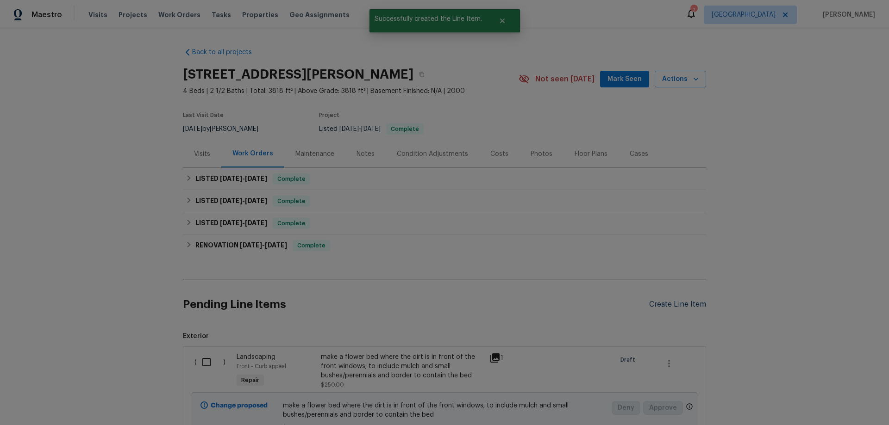
click at [686, 302] on div "Create Line Item" at bounding box center [677, 304] width 57 height 9
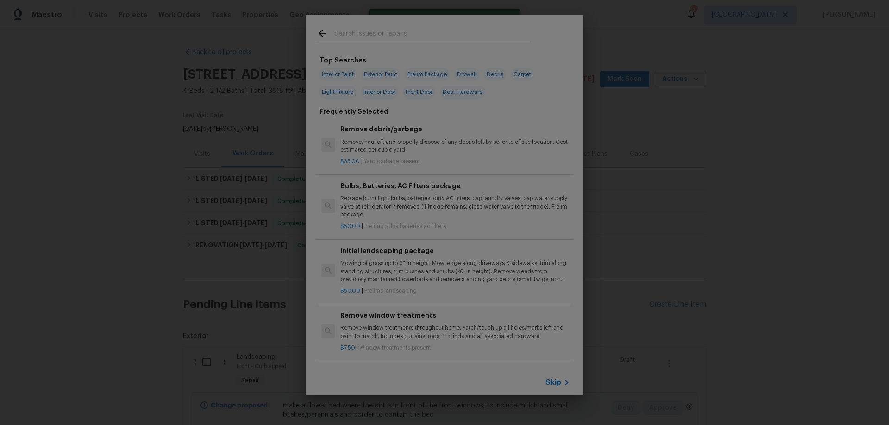
click at [552, 378] on div "Skip" at bounding box center [558, 382] width 27 height 11
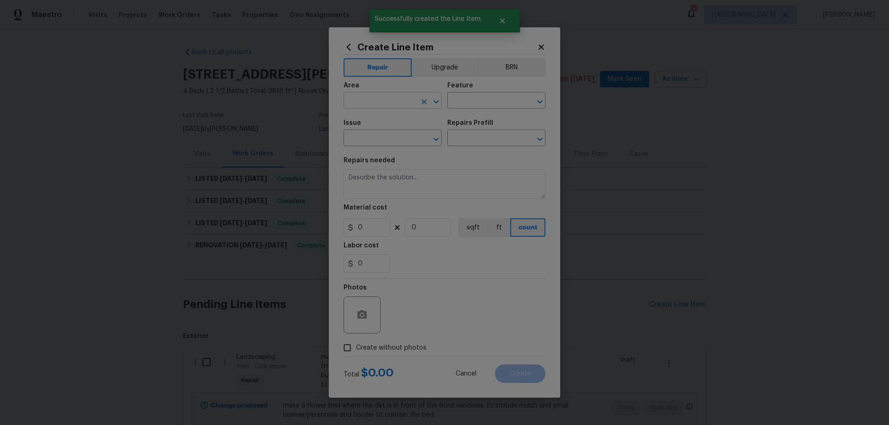
click at [398, 96] on input "text" at bounding box center [379, 101] width 72 height 14
drag, startPoint x: 392, startPoint y: 123, endPoint x: 450, endPoint y: 111, distance: 59.0
click at [394, 123] on li "Bedroom" at bounding box center [392, 121] width 98 height 15
type input "Bedroom"
click at [487, 99] on input "text" at bounding box center [483, 101] width 72 height 14
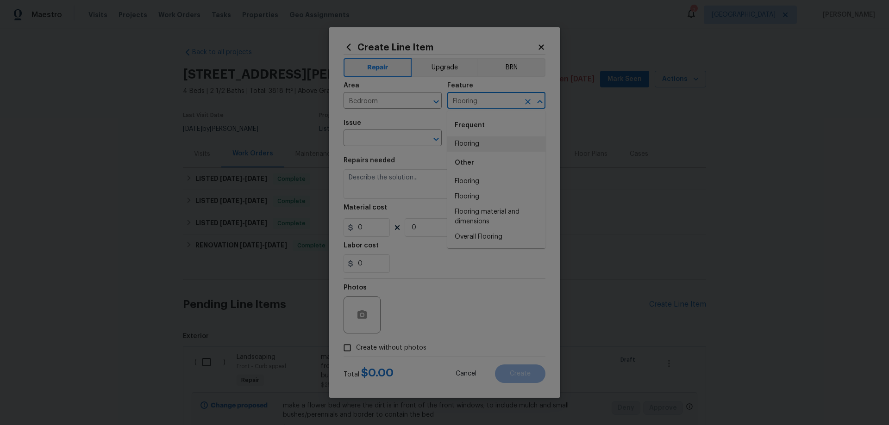
type input "Flooring"
type input "Flooring Extras"
type input "Overall Flooring"
type input "Add a Task $1.00"
type textarea "HPM to detail"
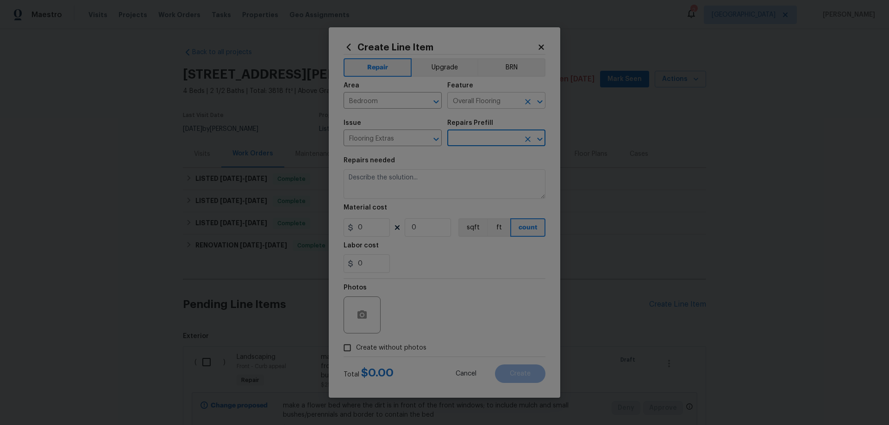
type input "1"
drag, startPoint x: 426, startPoint y: 187, endPoint x: 272, endPoint y: 178, distance: 154.9
click at [273, 178] on div "Create Line Item Repair Upgrade BRN Area Bedroom ​ Feature Overall Flooring ​ I…" at bounding box center [444, 212] width 889 height 425
paste textarea "1. Upstairs middle guest bedroom still stinks. I think we should pull the carpe…"
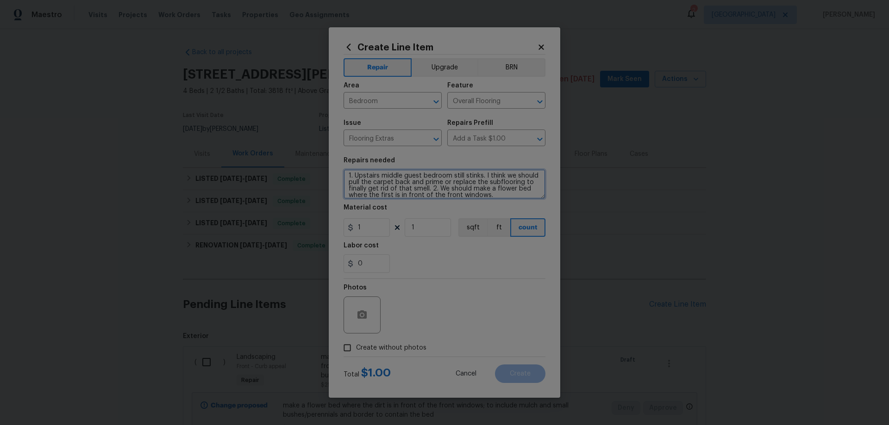
scroll to position [6, 0]
drag, startPoint x: 476, startPoint y: 187, endPoint x: 534, endPoint y: 207, distance: 61.3
click at [534, 207] on section "Repairs needed 1. Upstairs middle guest bedroom still stinks. I think we should…" at bounding box center [444, 215] width 202 height 127
drag, startPoint x: 352, startPoint y: 177, endPoint x: 335, endPoint y: 176, distance: 17.1
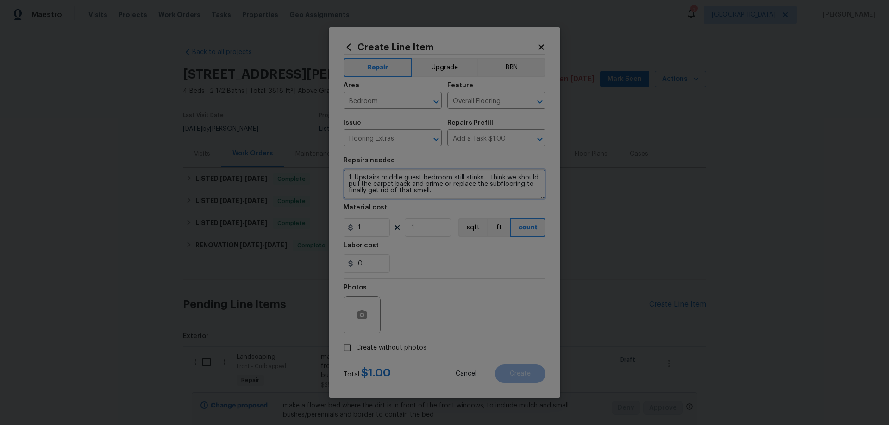
click at [335, 176] on div "Create Line Item Repair Upgrade BRN Area Bedroom ​ Feature Overall Flooring ​ I…" at bounding box center [444, 212] width 231 height 371
type textarea "Upstairs middle guest bedroom still stinks. I think we should pull the carpet b…"
click at [371, 229] on input "1" at bounding box center [366, 227] width 46 height 19
drag, startPoint x: 371, startPoint y: 229, endPoint x: 338, endPoint y: 223, distance: 33.4
click at [338, 223] on div "Create Line Item Repair Upgrade BRN Area Bedroom ​ Feature Overall Flooring ​ I…" at bounding box center [444, 212] width 231 height 371
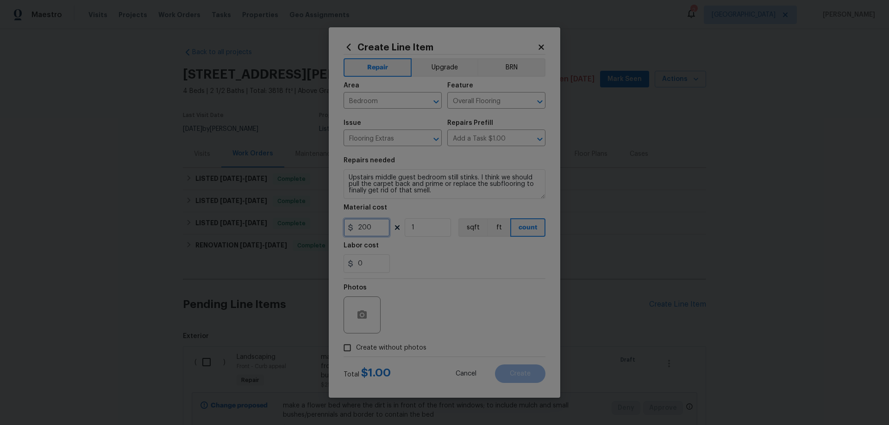
type input "200"
click at [423, 321] on div "Photos" at bounding box center [444, 309] width 202 height 60
click at [400, 348] on span "Create without photos" at bounding box center [391, 348] width 70 height 10
click at [356, 348] on input "Create without photos" at bounding box center [347, 348] width 18 height 18
checkbox input "true"
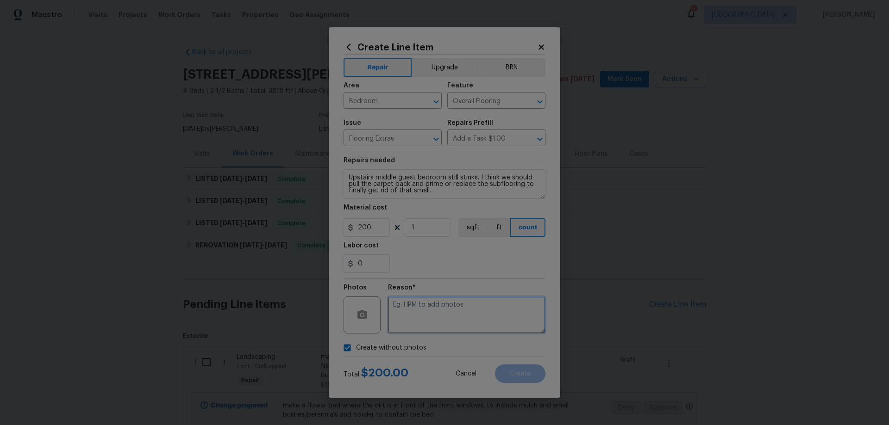
click at [444, 314] on textarea at bounding box center [466, 315] width 157 height 37
type textarea "HPM to add photos"
click at [532, 372] on button "Create" at bounding box center [520, 374] width 50 height 19
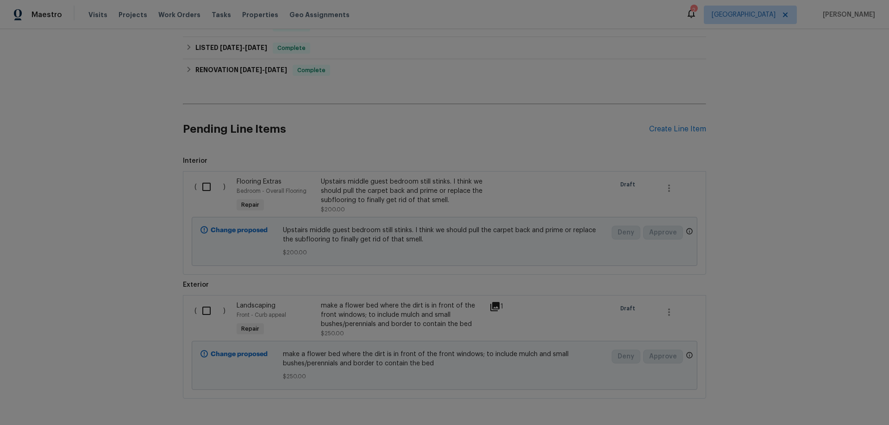
scroll to position [185, 0]
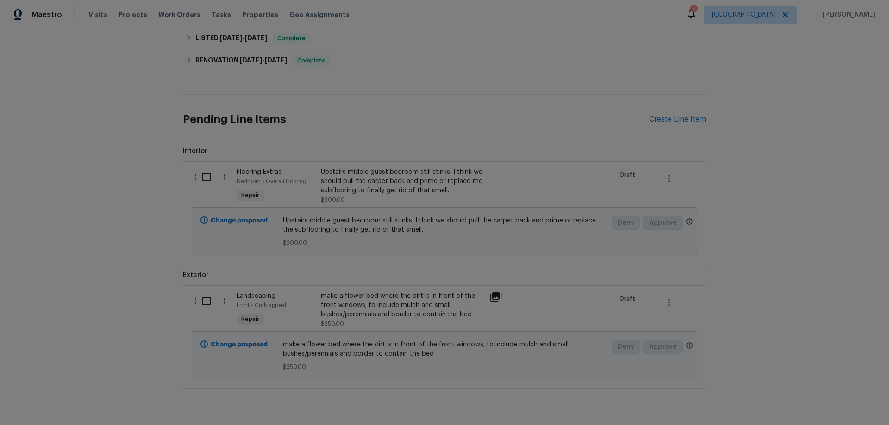
drag, startPoint x: 205, startPoint y: 300, endPoint x: 203, endPoint y: 293, distance: 7.3
click at [205, 300] on input "checkbox" at bounding box center [210, 301] width 26 height 19
checkbox input "true"
click at [425, 191] on div "Upstairs middle guest bedroom still stinks. I think we should pull the carpet b…" at bounding box center [402, 182] width 163 height 28
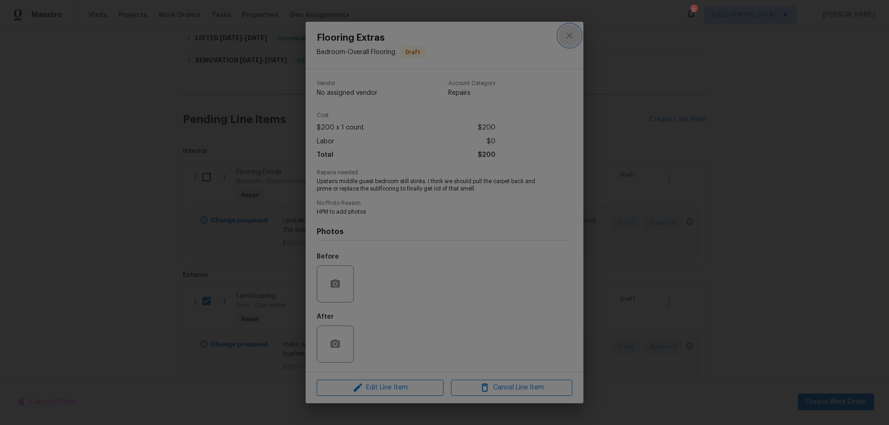
click at [569, 31] on icon "close" at bounding box center [569, 35] width 11 height 11
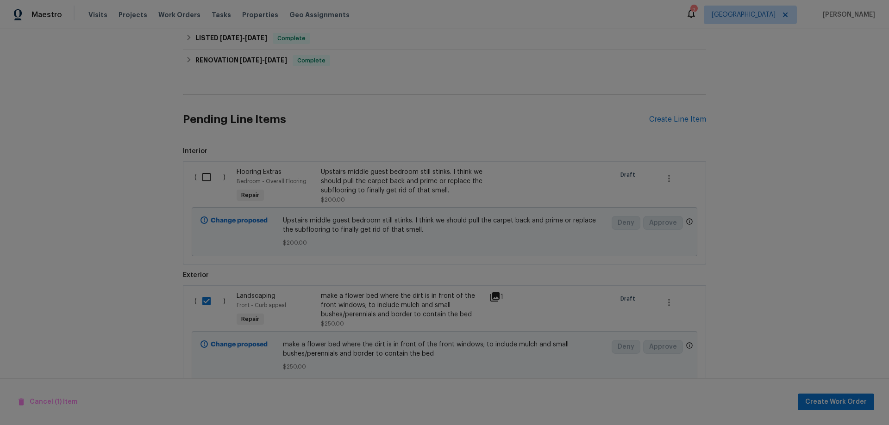
click at [203, 175] on input "checkbox" at bounding box center [210, 177] width 26 height 19
checkbox input "true"
click at [852, 399] on span "Create Work Order" at bounding box center [836, 403] width 62 height 12
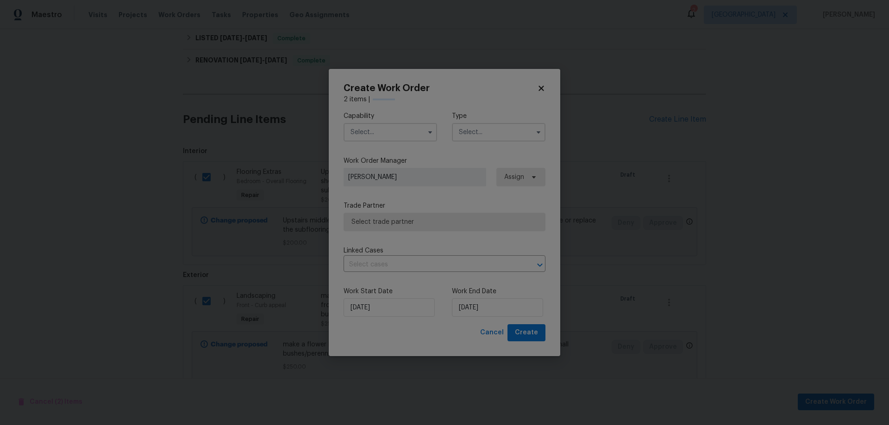
checkbox input "false"
click at [398, 133] on input "text" at bounding box center [389, 132] width 93 height 19
click at [398, 181] on span "General Contractor" at bounding box center [383, 178] width 60 height 6
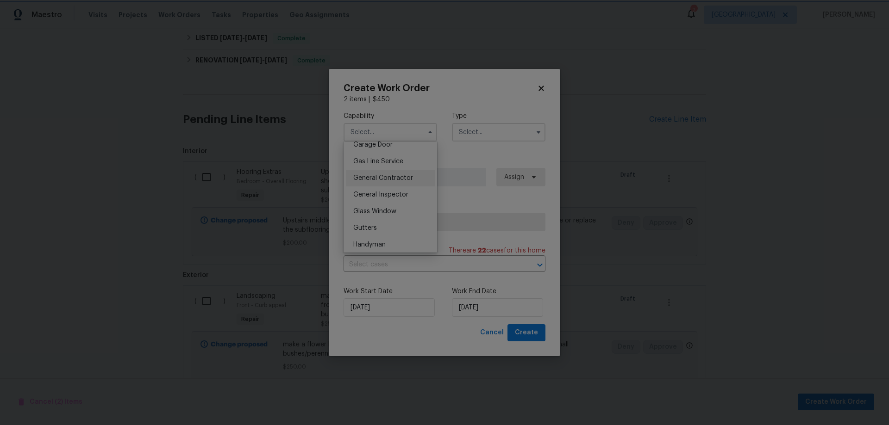
type input "General Contractor"
click at [487, 132] on input "text" at bounding box center [498, 132] width 93 height 19
click at [493, 162] on div "Listed" at bounding box center [498, 159] width 89 height 17
type input "Listed"
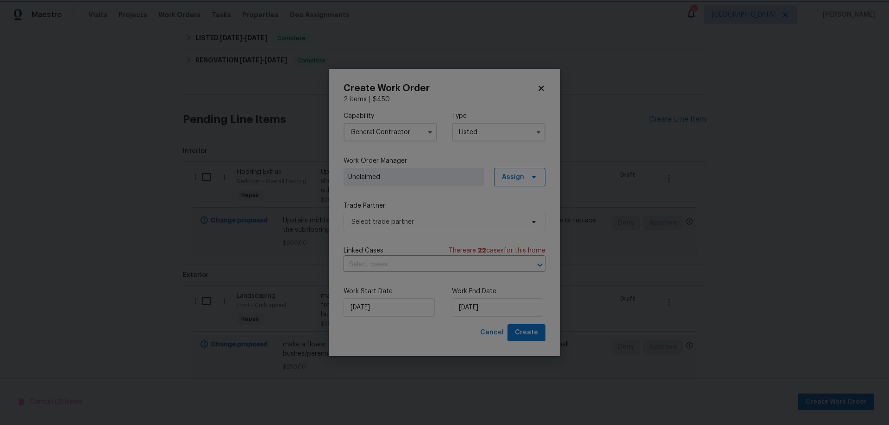
scroll to position [0, 0]
click at [429, 227] on span "Select trade partner" at bounding box center [437, 222] width 173 height 9
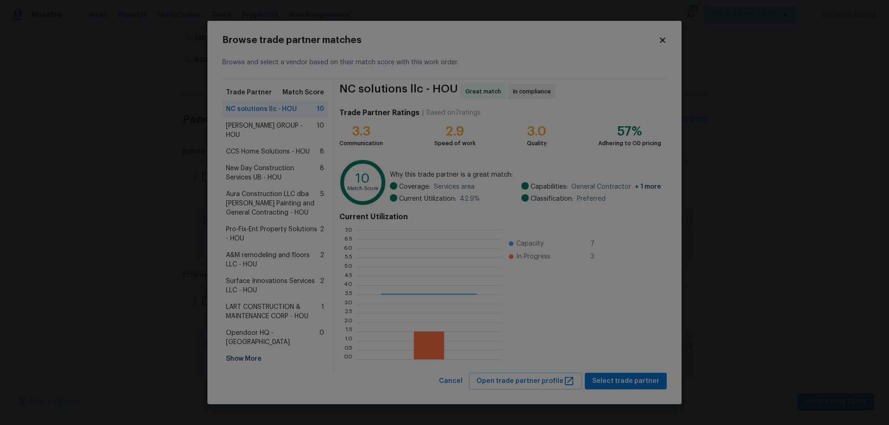
scroll to position [123, 137]
click at [265, 129] on span "BARAKEL VENZ GROUP - HOU" at bounding box center [271, 130] width 91 height 19
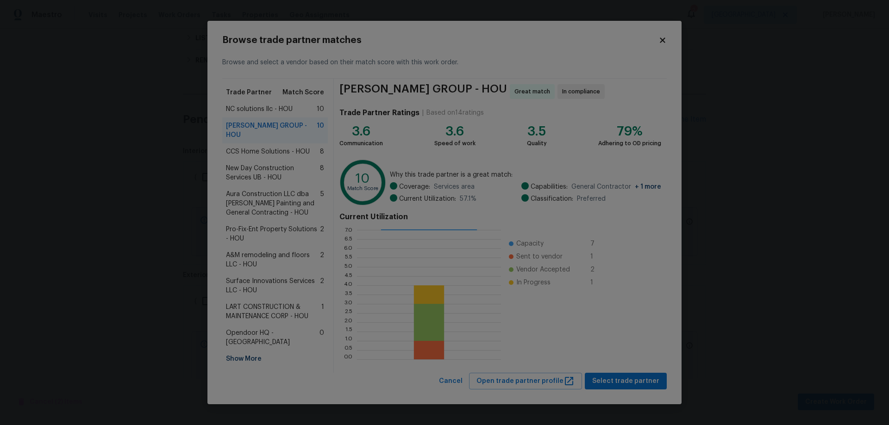
click at [275, 110] on span "NC solutions llc - HOU" at bounding box center [259, 109] width 67 height 9
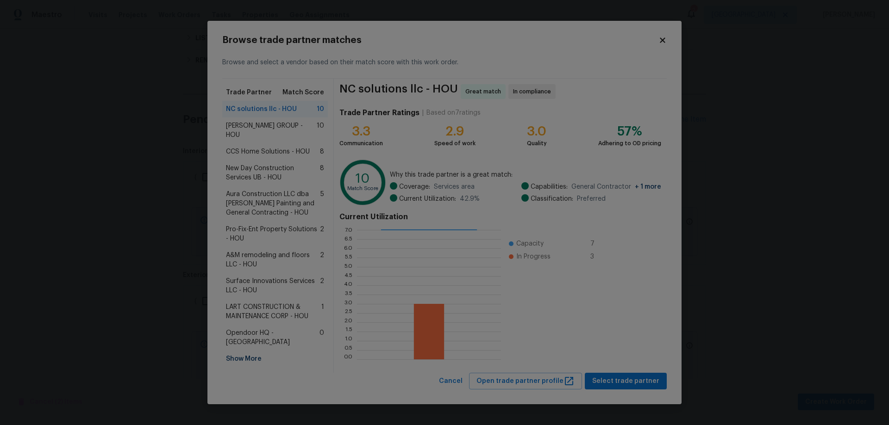
click at [274, 127] on span "BARAKEL VENZ GROUP - HOU" at bounding box center [271, 130] width 91 height 19
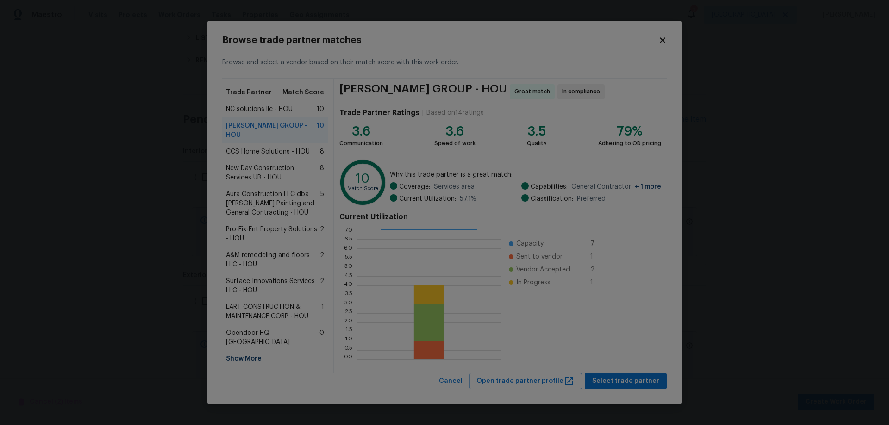
click at [277, 113] on span "NC solutions llc - HOU" at bounding box center [259, 109] width 67 height 9
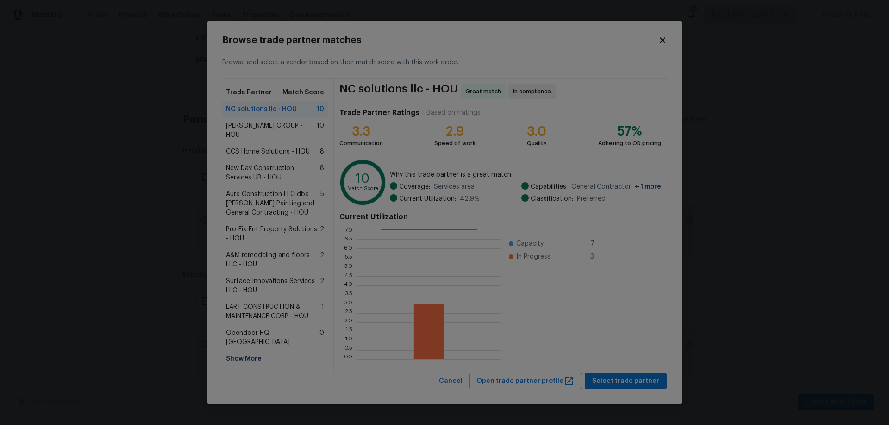
click at [277, 124] on span "BARAKEL VENZ GROUP - HOU" at bounding box center [271, 130] width 91 height 19
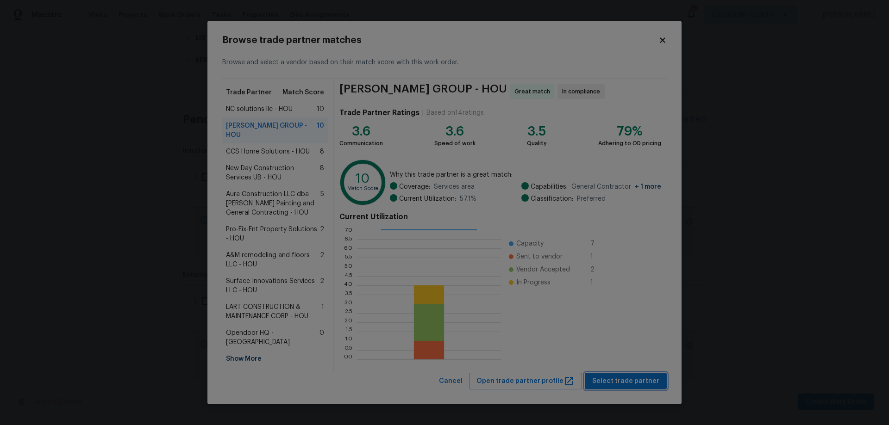
click at [643, 379] on span "Select trade partner" at bounding box center [625, 382] width 67 height 12
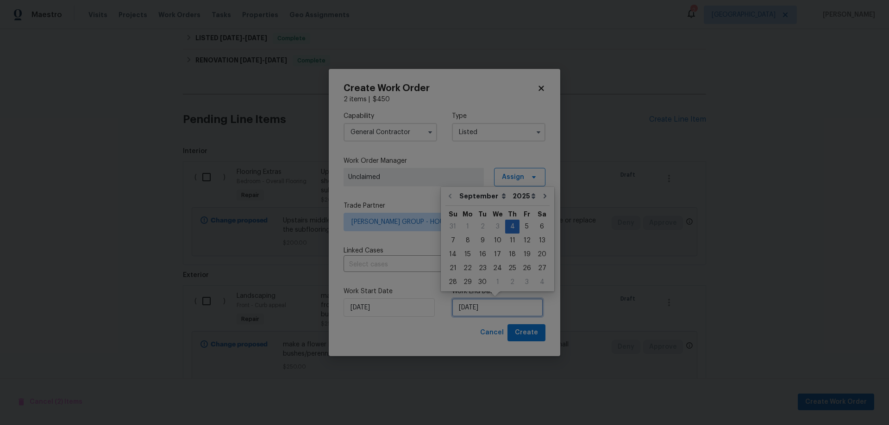
click at [517, 307] on input "[DATE]" at bounding box center [497, 308] width 91 height 19
click at [536, 226] on div "6" at bounding box center [541, 226] width 15 height 13
type input "[DATE]"
click at [498, 313] on input "[DATE]" at bounding box center [497, 308] width 91 height 19
click at [498, 312] on input "[DATE]" at bounding box center [497, 308] width 91 height 19
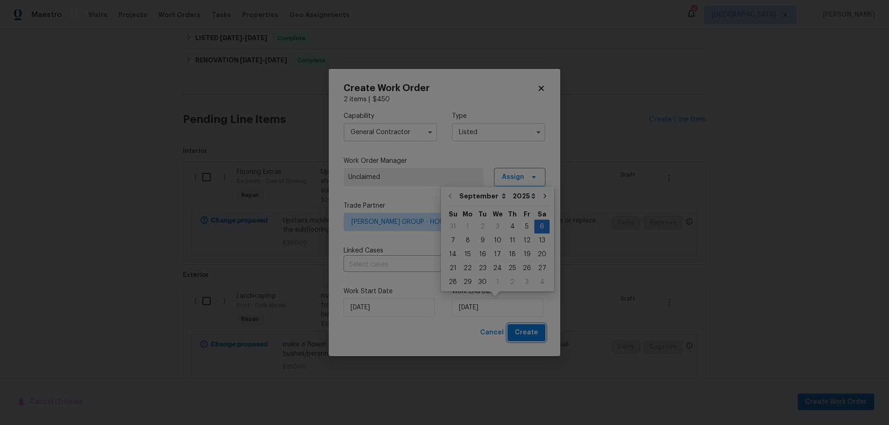
click at [532, 333] on span "Create" at bounding box center [526, 333] width 23 height 12
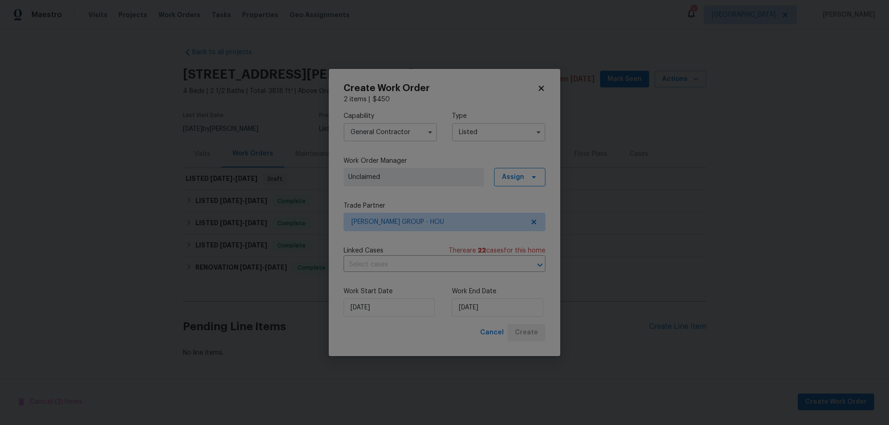
scroll to position [2, 0]
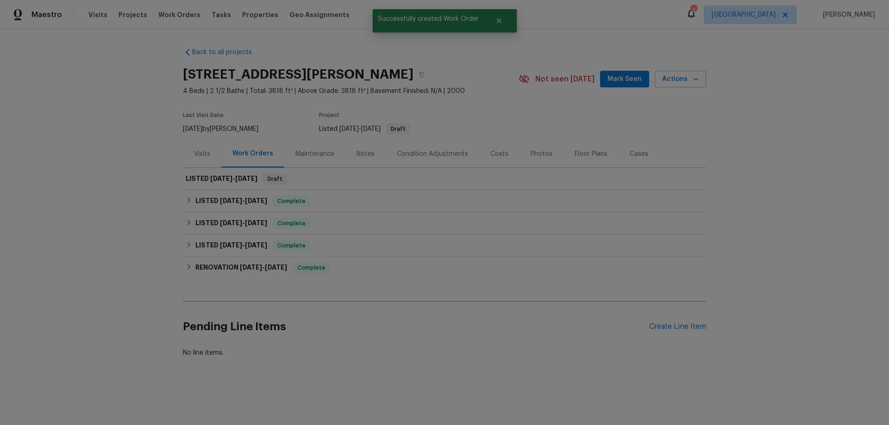
click at [629, 74] on span "Mark Seen" at bounding box center [624, 80] width 34 height 12
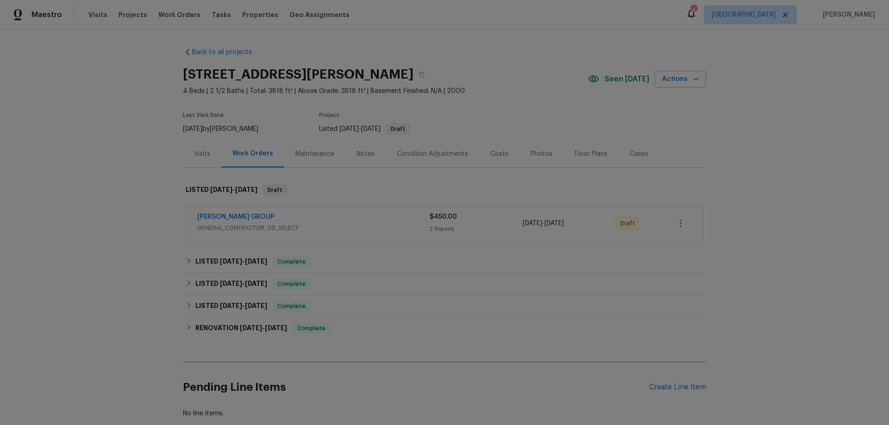
click at [688, 227] on div at bounding box center [680, 223] width 22 height 22
click at [677, 225] on icon "button" at bounding box center [680, 223] width 11 height 11
click at [692, 224] on li "Send to Vendor" at bounding box center [717, 223] width 103 height 15
click at [794, 301] on div at bounding box center [444, 212] width 889 height 425
